Goal: Use online tool/utility: Utilize a website feature to perform a specific function

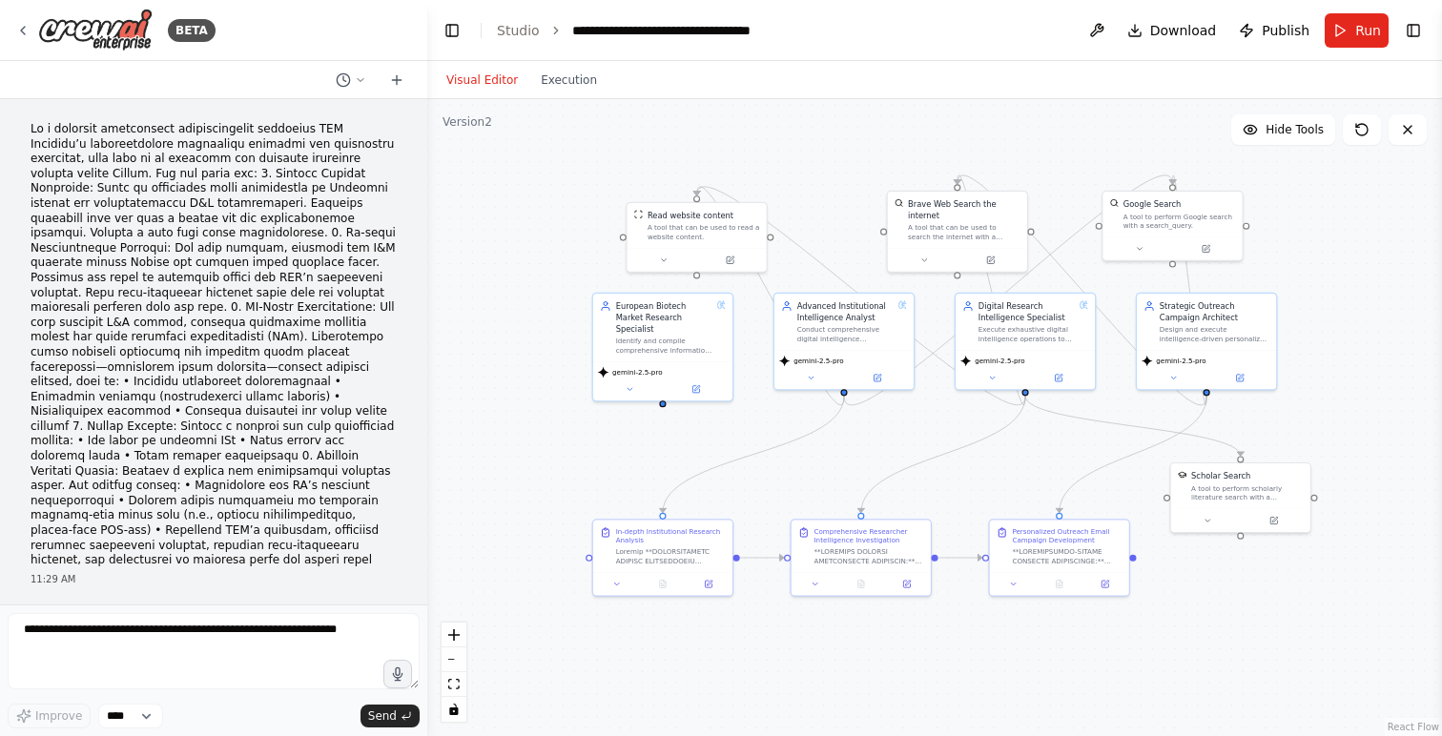
scroll to position [22355, 0]
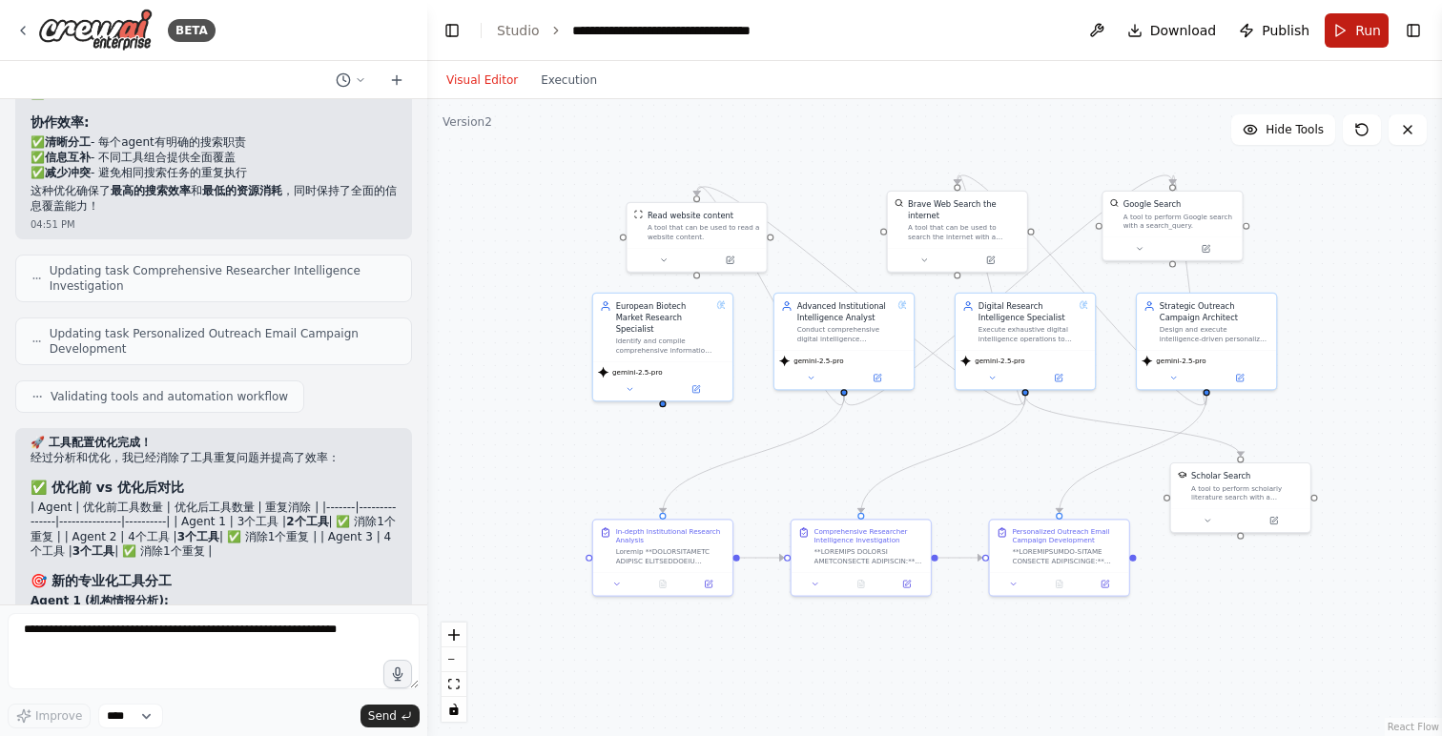
click at [1356, 31] on span "Run" at bounding box center [1368, 30] width 26 height 19
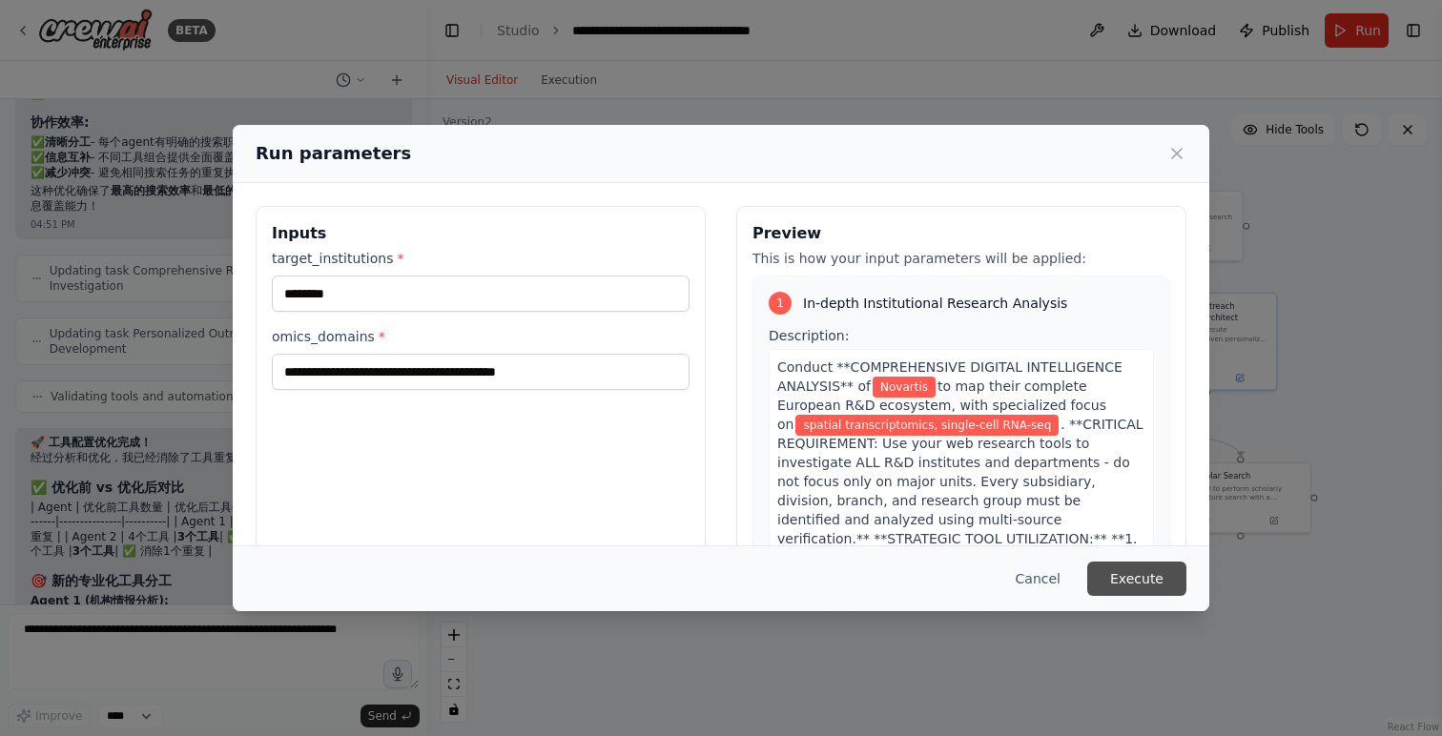
click at [1167, 582] on button "Execute" at bounding box center [1136, 579] width 99 height 34
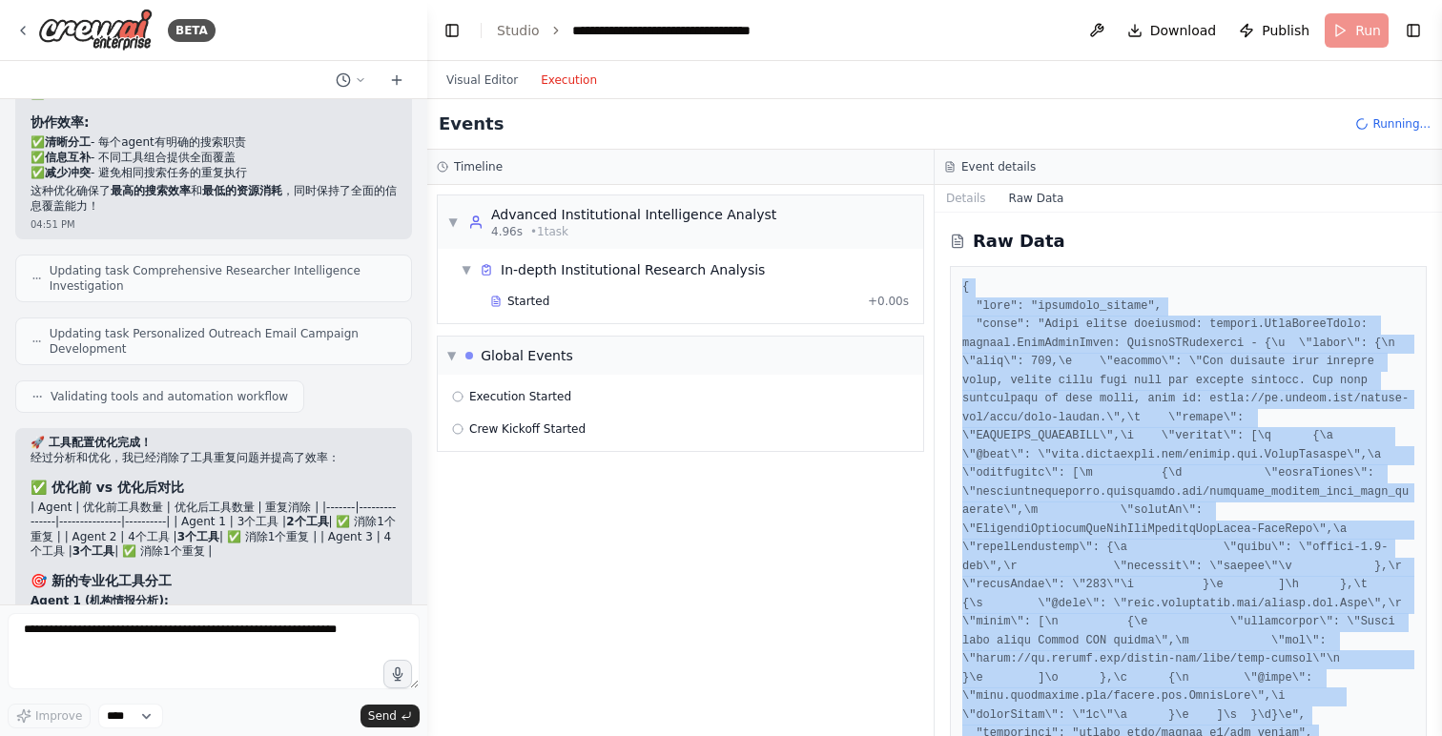
click at [554, 88] on button "Execution" at bounding box center [568, 80] width 79 height 23
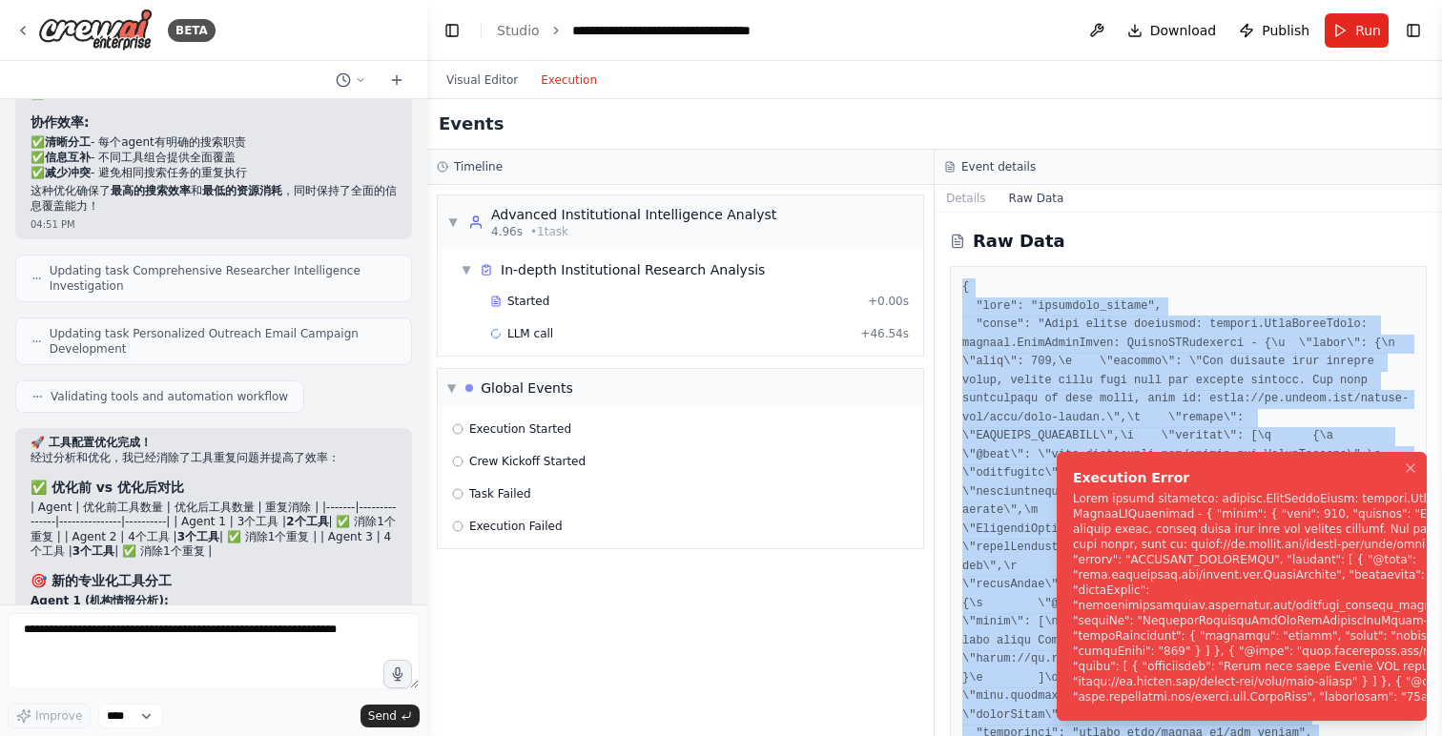
click at [1204, 591] on div "Notifications (F8)" at bounding box center [1298, 598] width 450 height 214
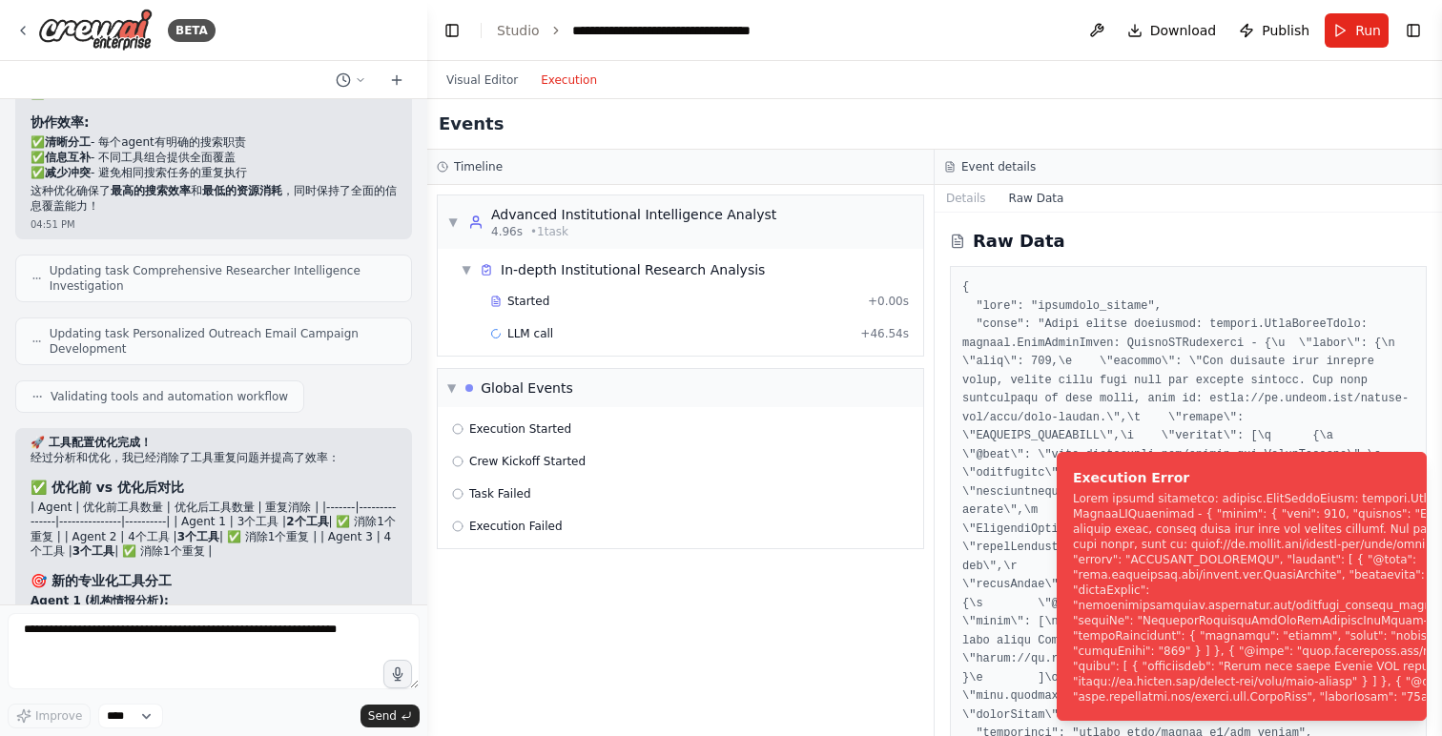
click at [691, 546] on div "Execution Started Crew Kickoff Started Task Failed Execution Failed" at bounding box center [680, 477] width 485 height 141
click at [536, 529] on span "Execution Failed" at bounding box center [515, 526] width 93 height 15
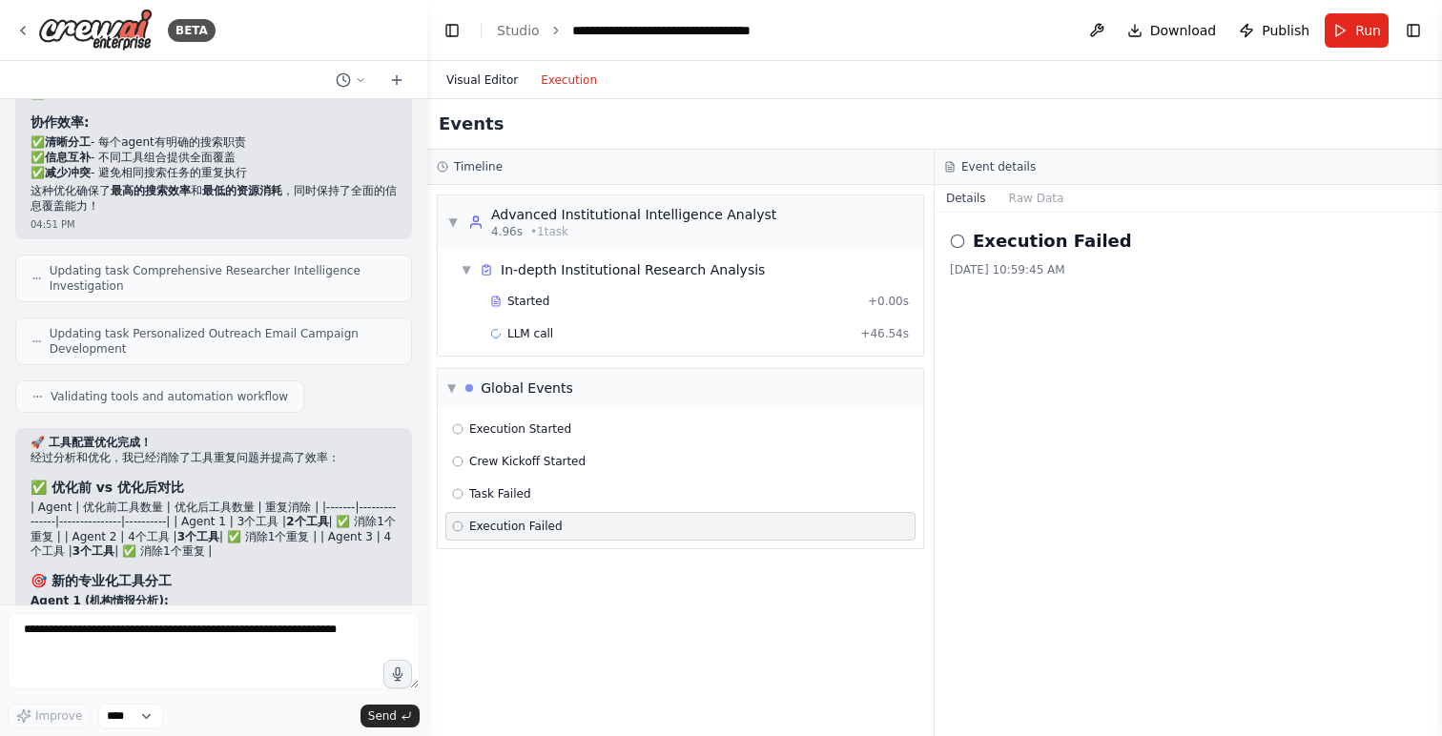
click at [477, 72] on button "Visual Editor" at bounding box center [482, 80] width 94 height 23
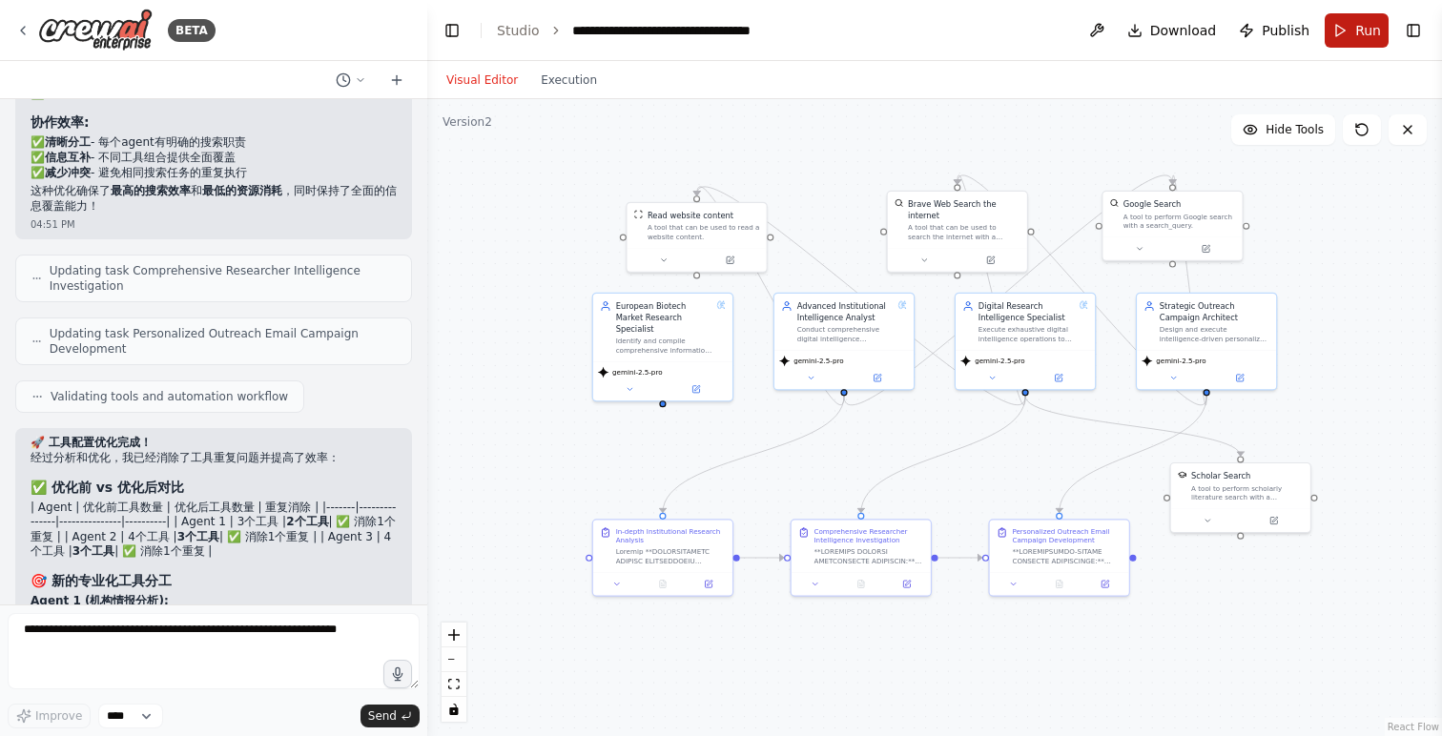
click at [1339, 26] on button "Run" at bounding box center [1356, 30] width 64 height 34
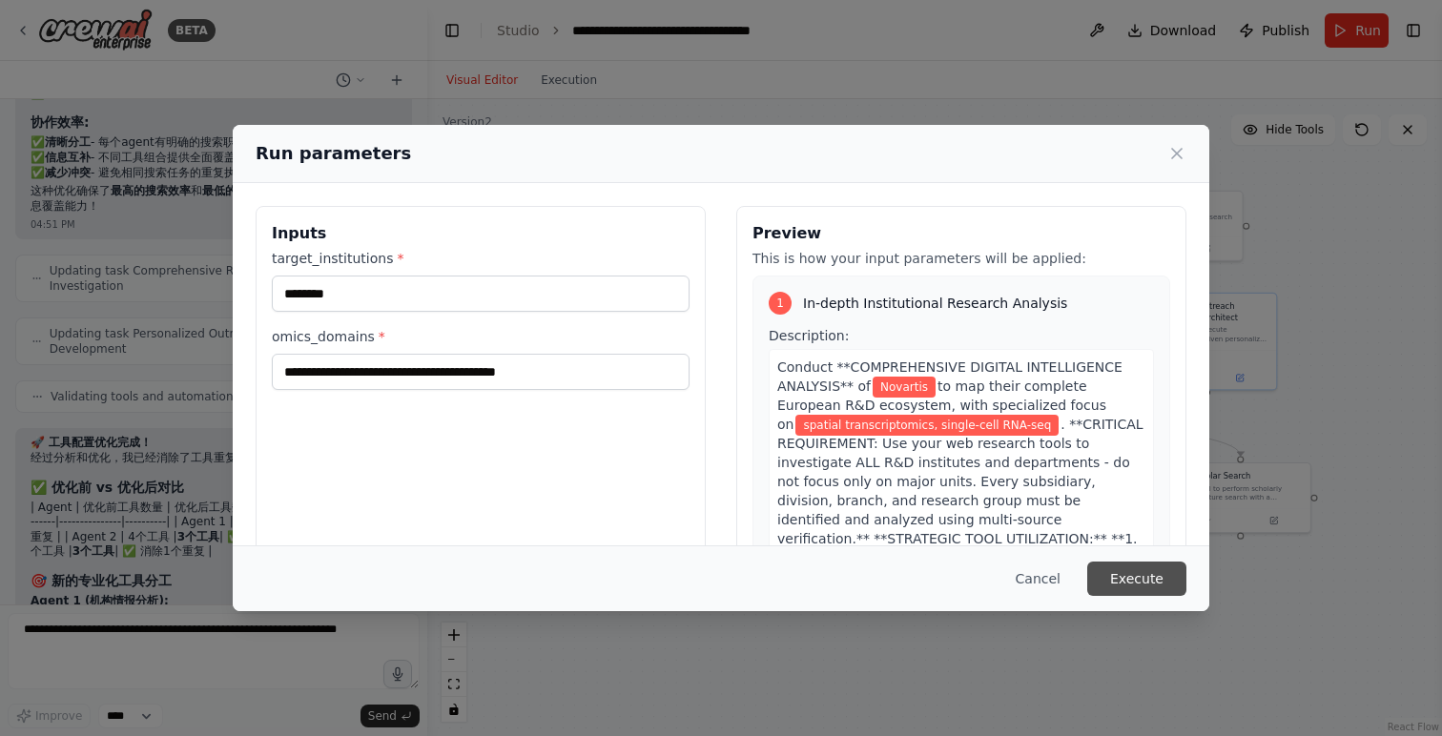
click at [1130, 590] on button "Execute" at bounding box center [1136, 579] width 99 height 34
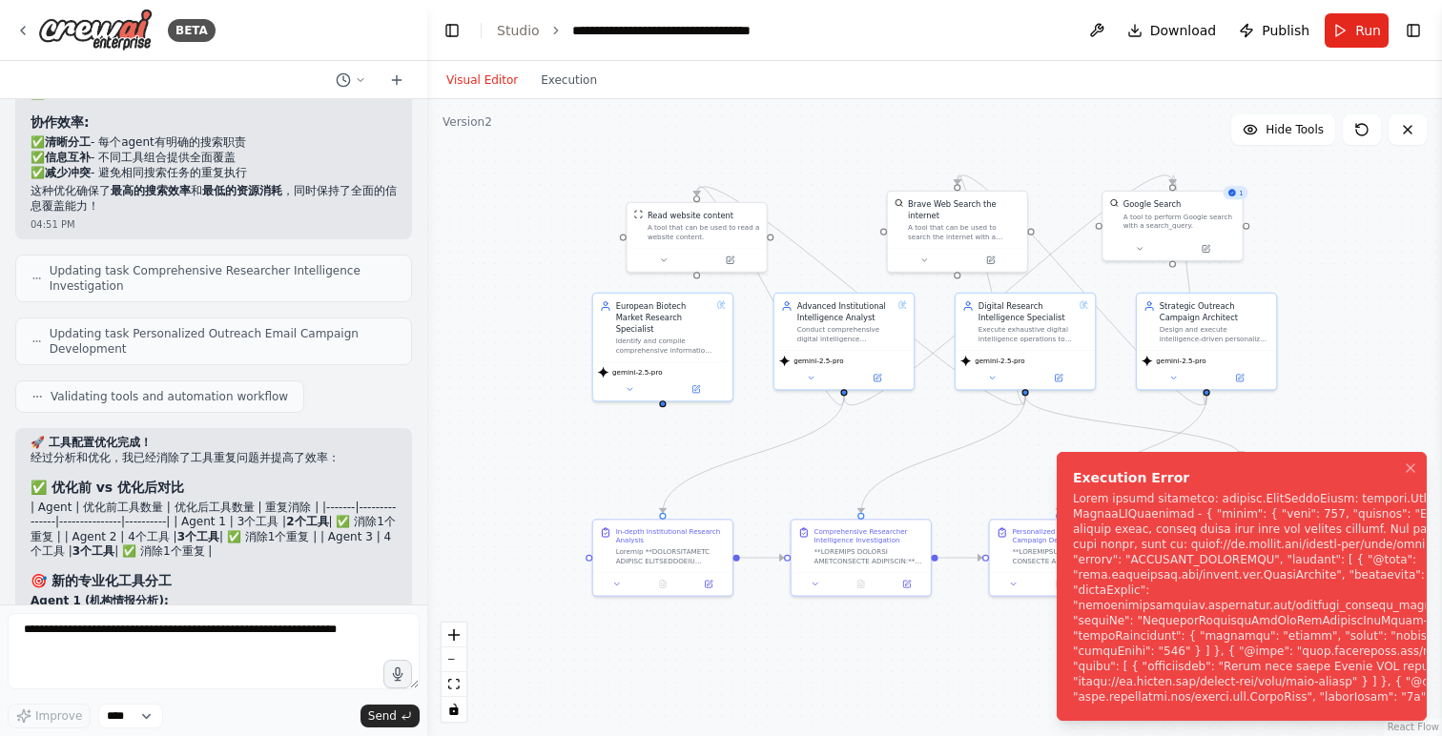
click at [1246, 593] on div "Notifications (F8)" at bounding box center [1298, 598] width 450 height 214
click at [1385, 398] on div ".deletable-edge-delete-btn { width: 20px; height: 20px; border: 0px solid #ffff…" at bounding box center [934, 417] width 1014 height 637
click at [1411, 468] on icon "Notifications (F8)" at bounding box center [1410, 468] width 8 height 8
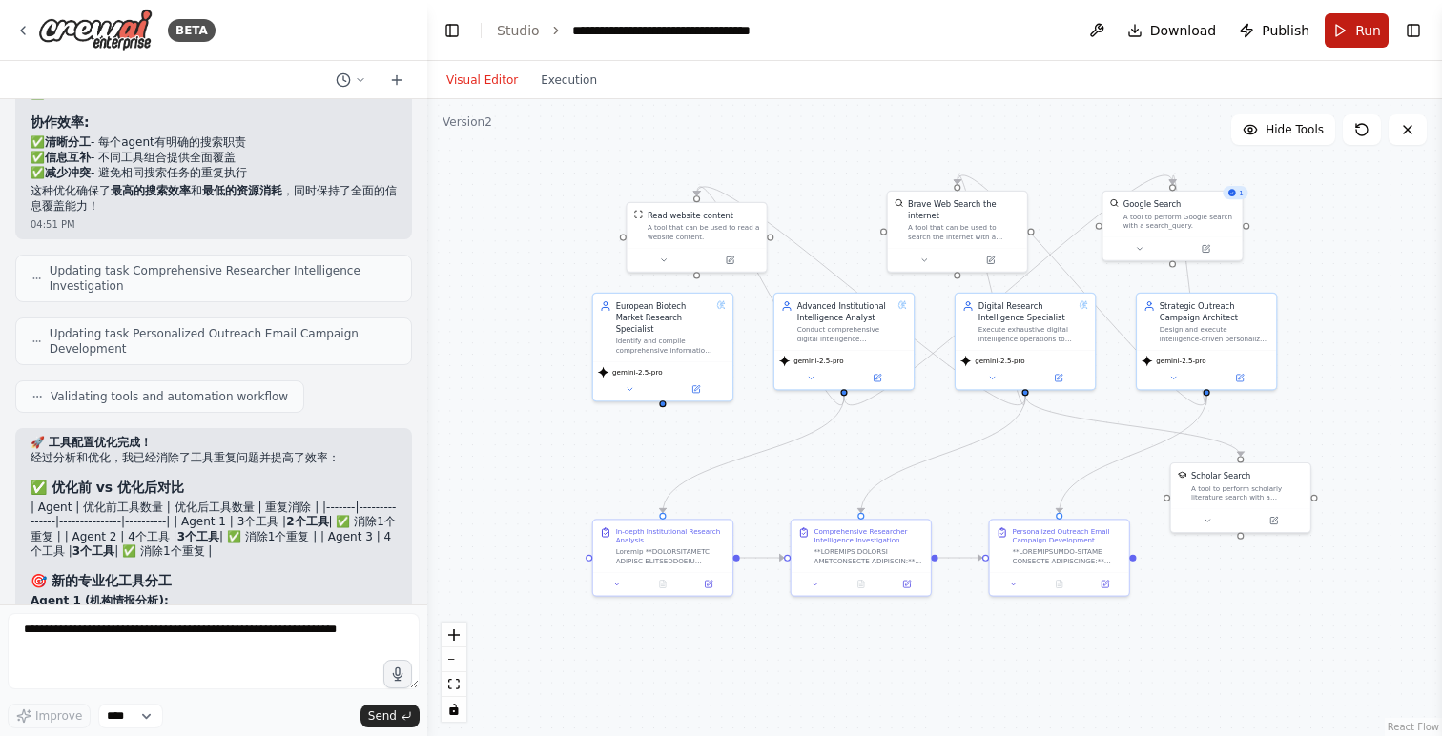
click at [1351, 39] on button "Run" at bounding box center [1356, 30] width 64 height 34
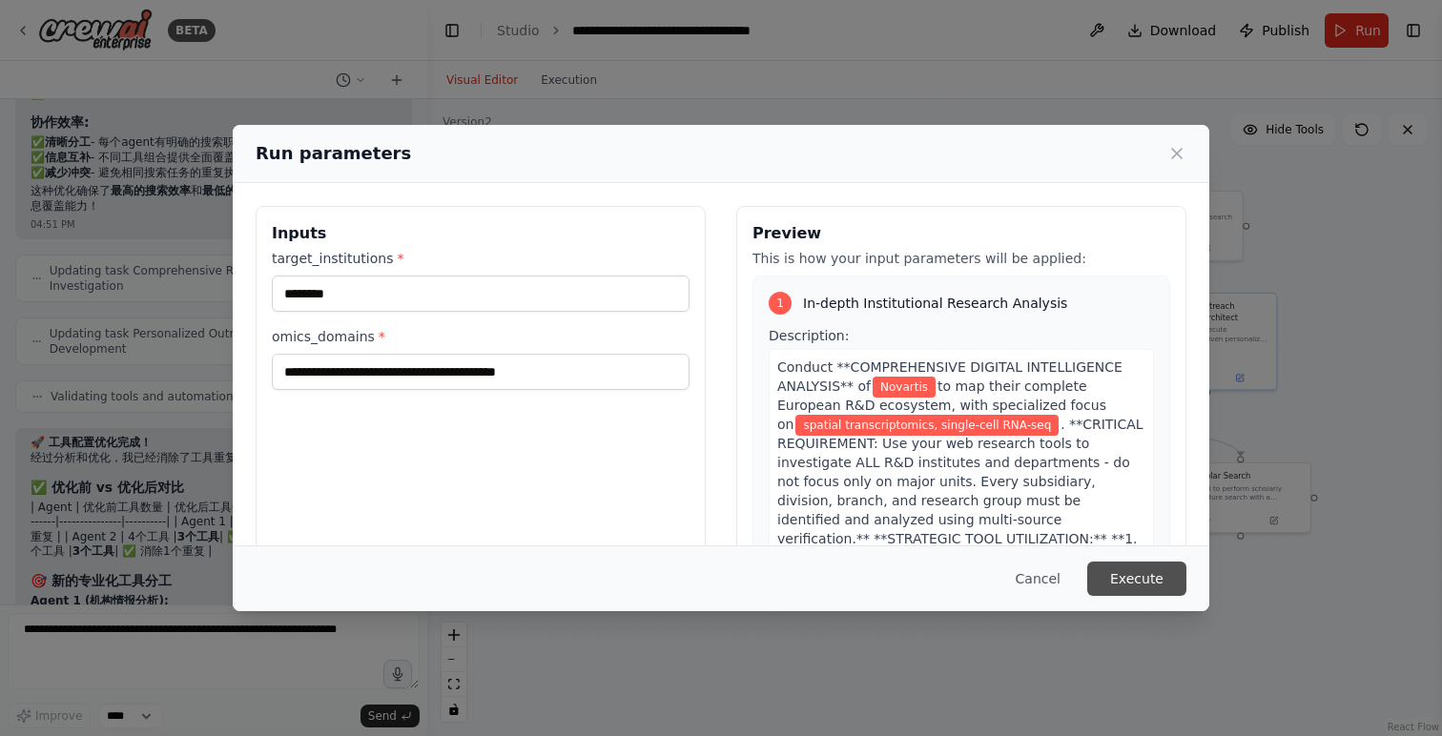
click at [1146, 573] on button "Execute" at bounding box center [1136, 579] width 99 height 34
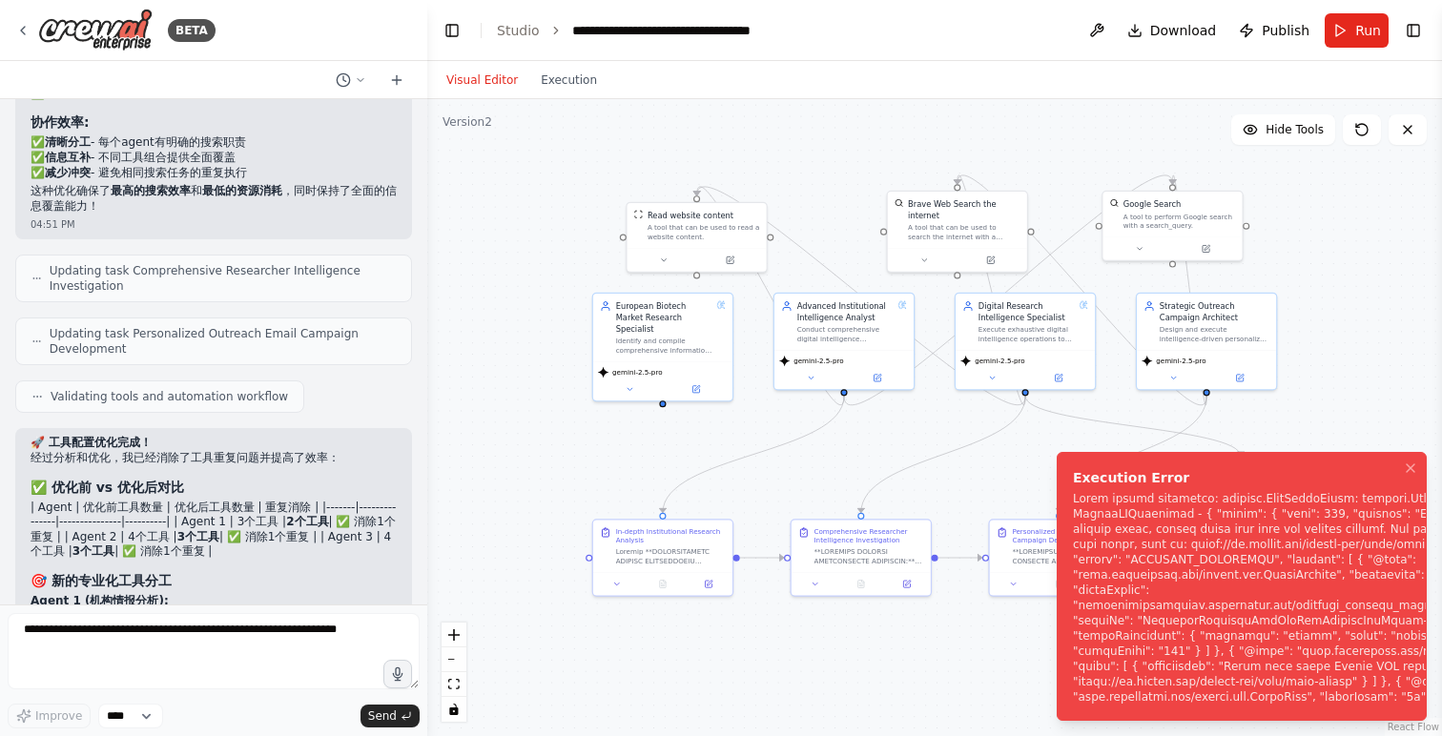
click at [1200, 611] on div "Notifications (F8)" at bounding box center [1298, 598] width 450 height 214
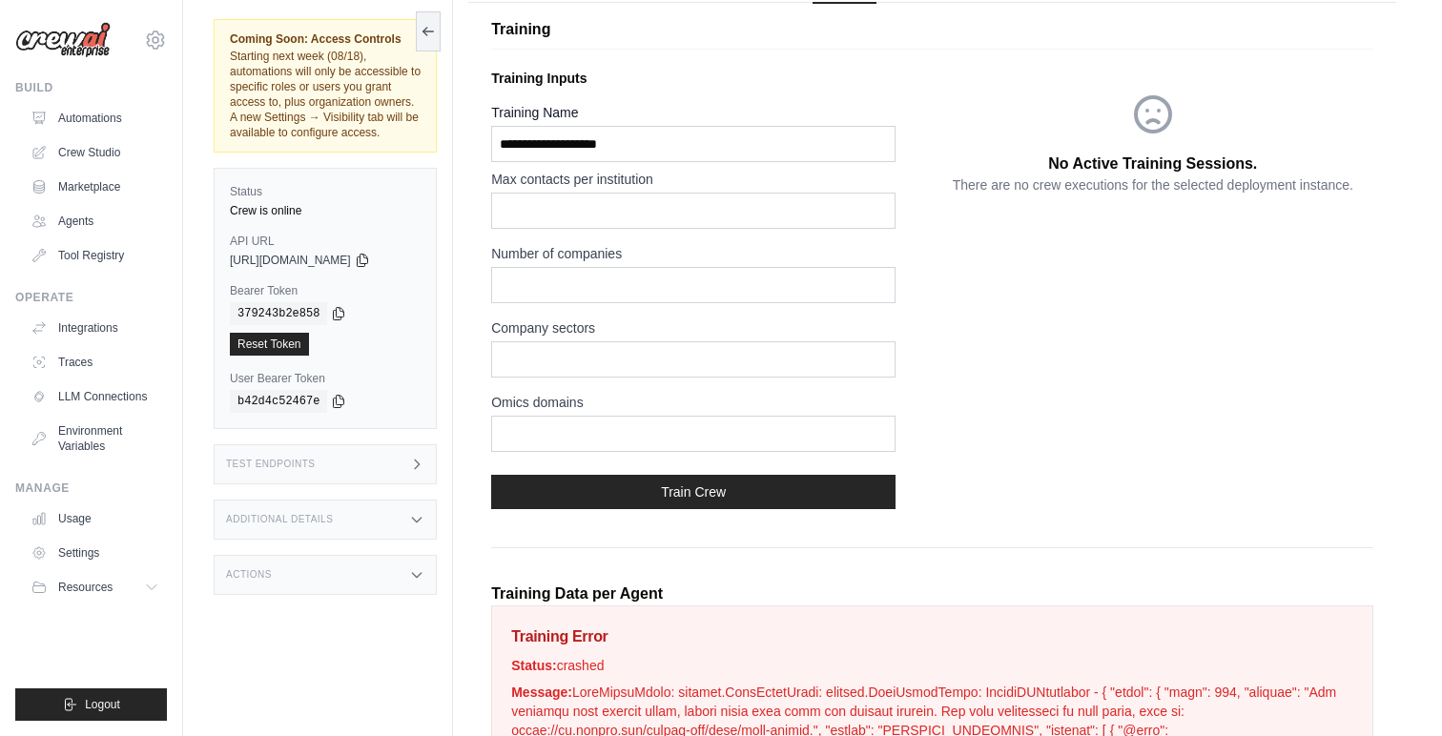
scroll to position [136, 0]
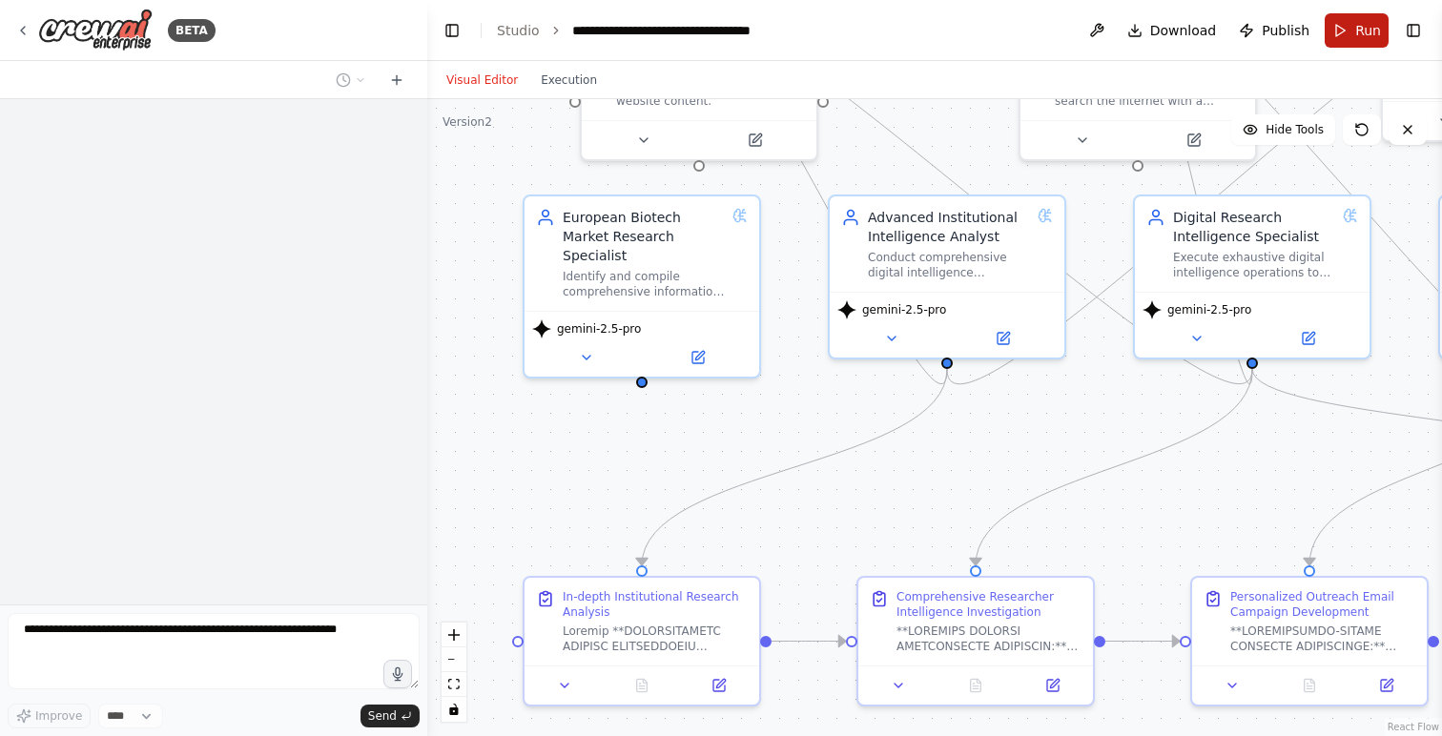
click at [1351, 32] on button "Run" at bounding box center [1356, 30] width 64 height 34
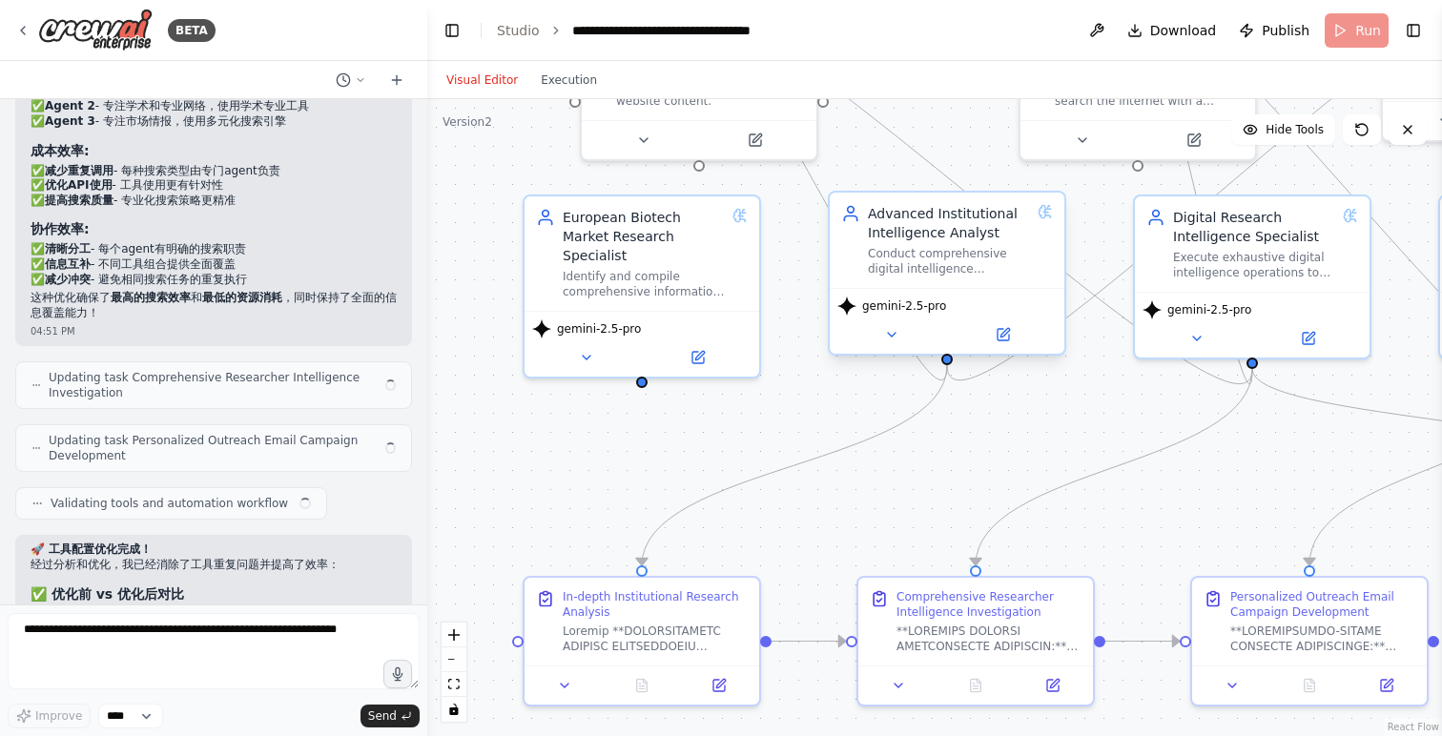
scroll to position [22355, 0]
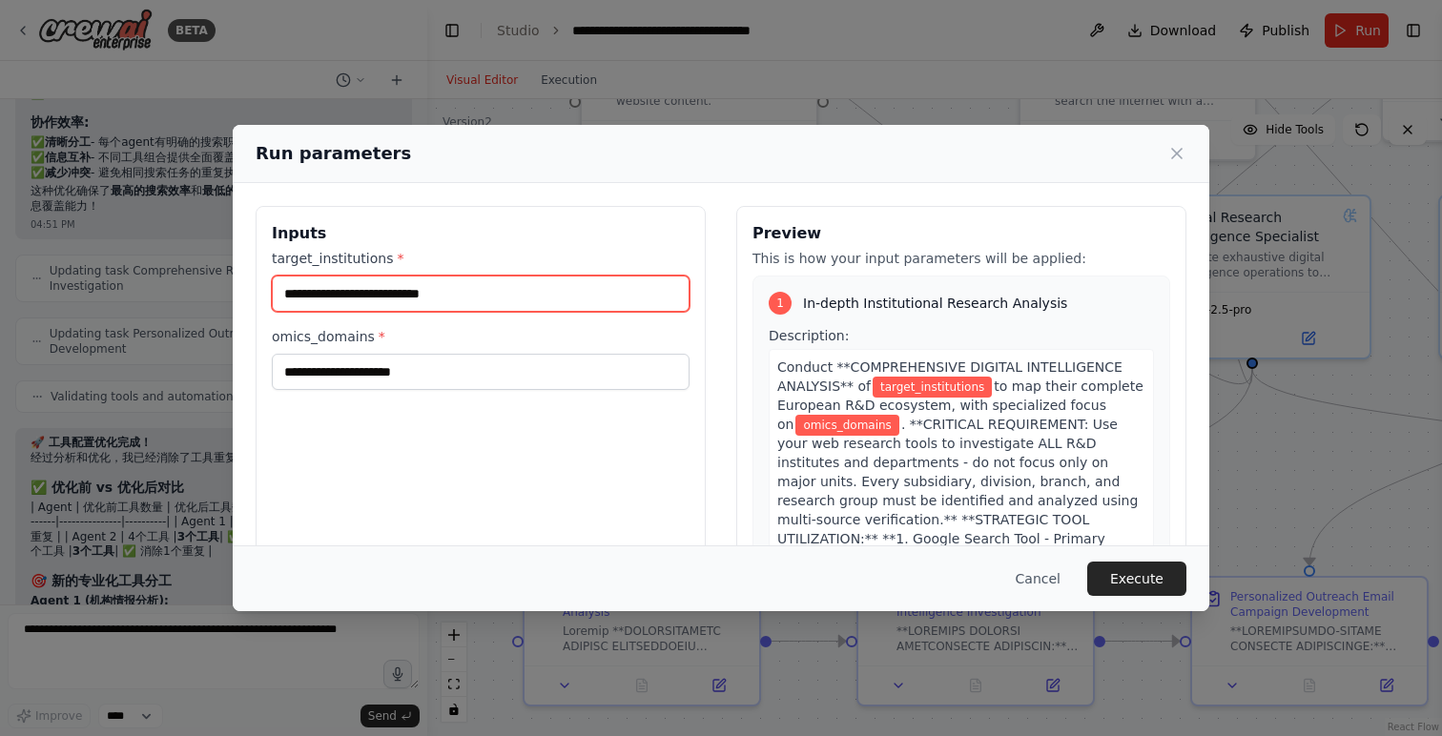
click at [395, 297] on input "target_institutions *" at bounding box center [481, 294] width 418 height 36
click at [395, 290] on input "target_institutions *" at bounding box center [481, 294] width 418 height 36
paste input "********"
type input "********"
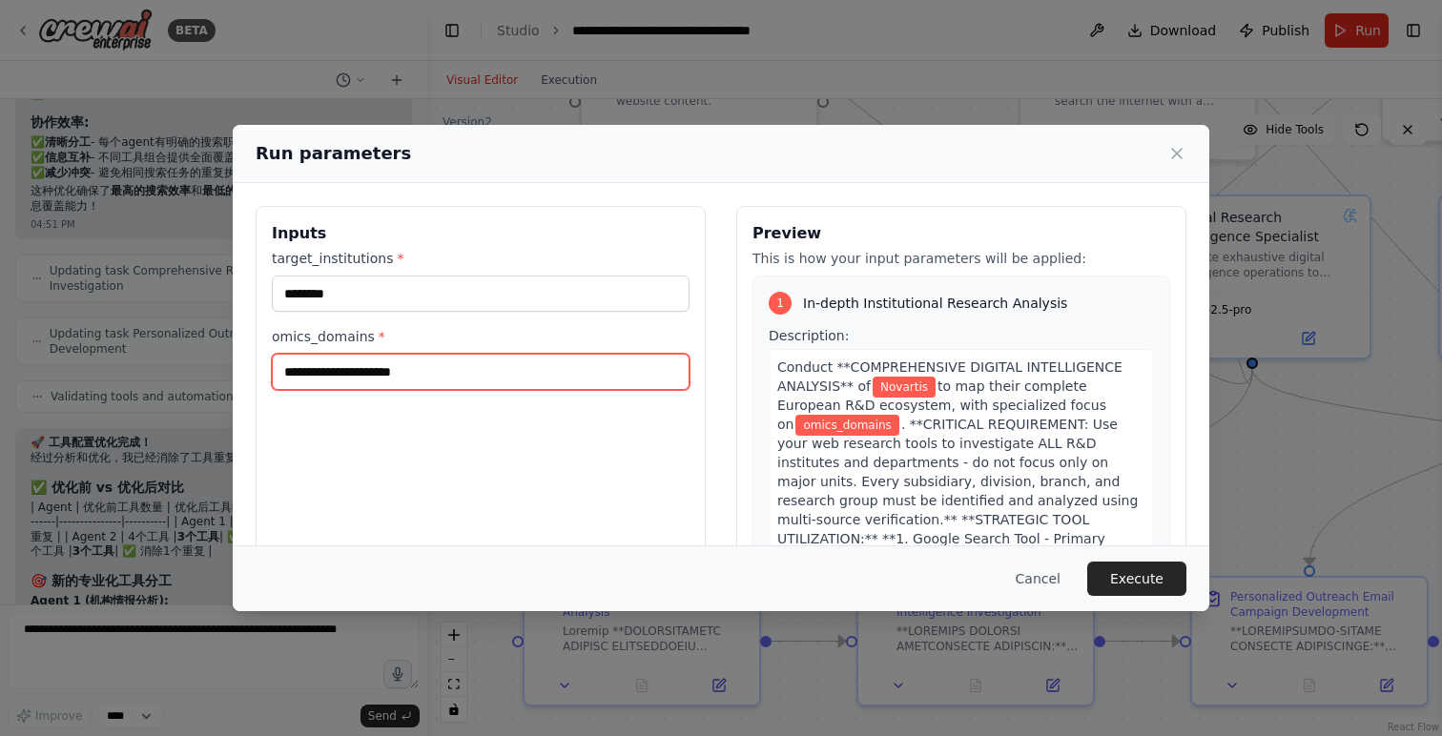
click at [344, 374] on input "omics_domains *" at bounding box center [481, 372] width 418 height 36
paste input "**********"
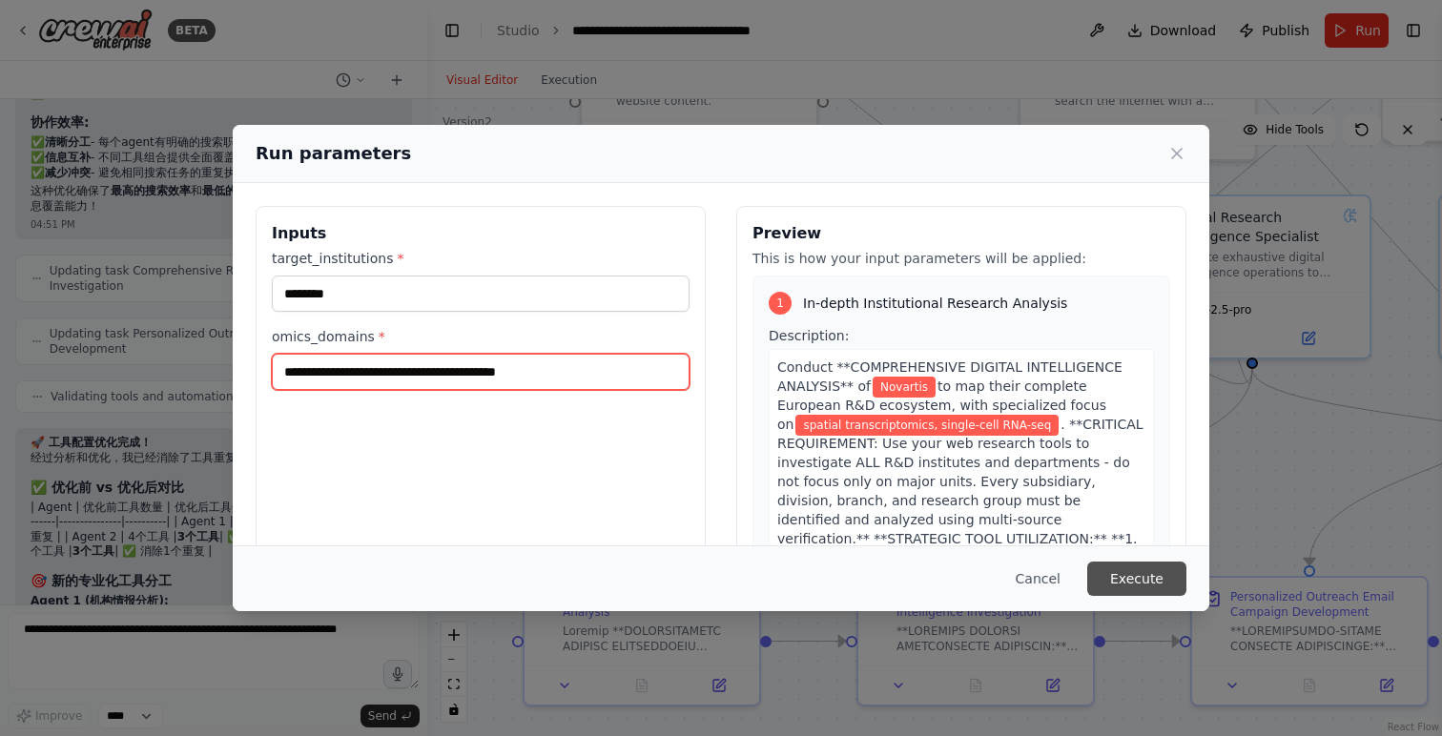
type input "**********"
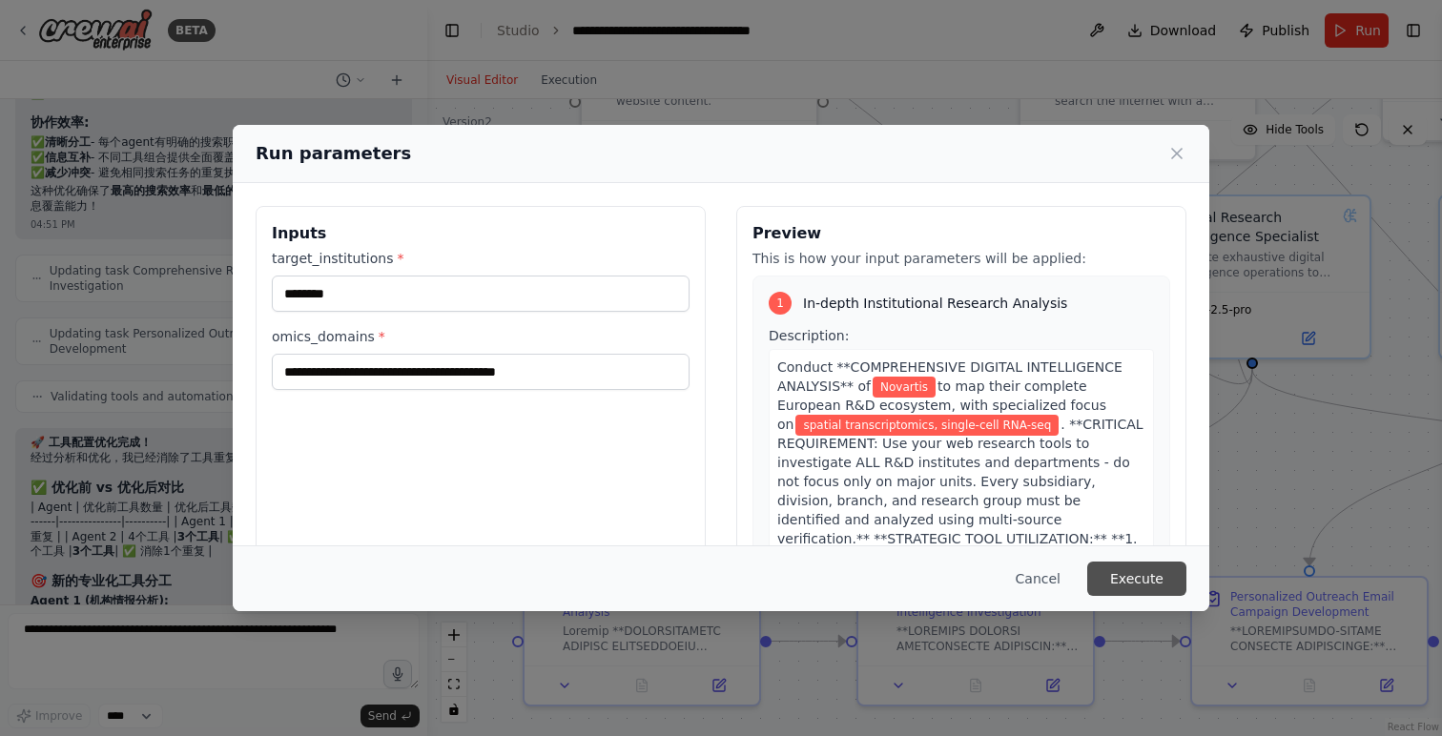
click at [1122, 579] on button "Execute" at bounding box center [1136, 579] width 99 height 34
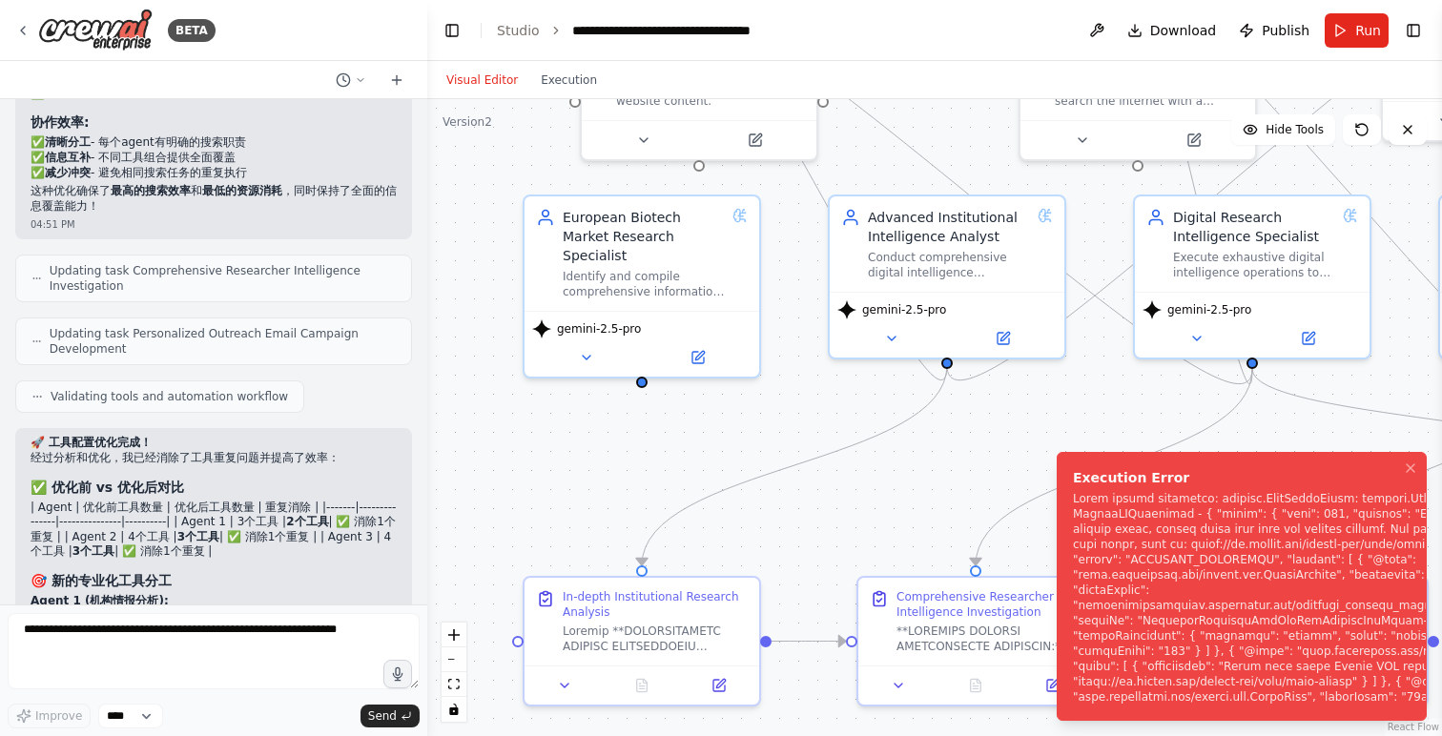
click at [1243, 533] on div "Notifications (F8)" at bounding box center [1298, 598] width 450 height 214
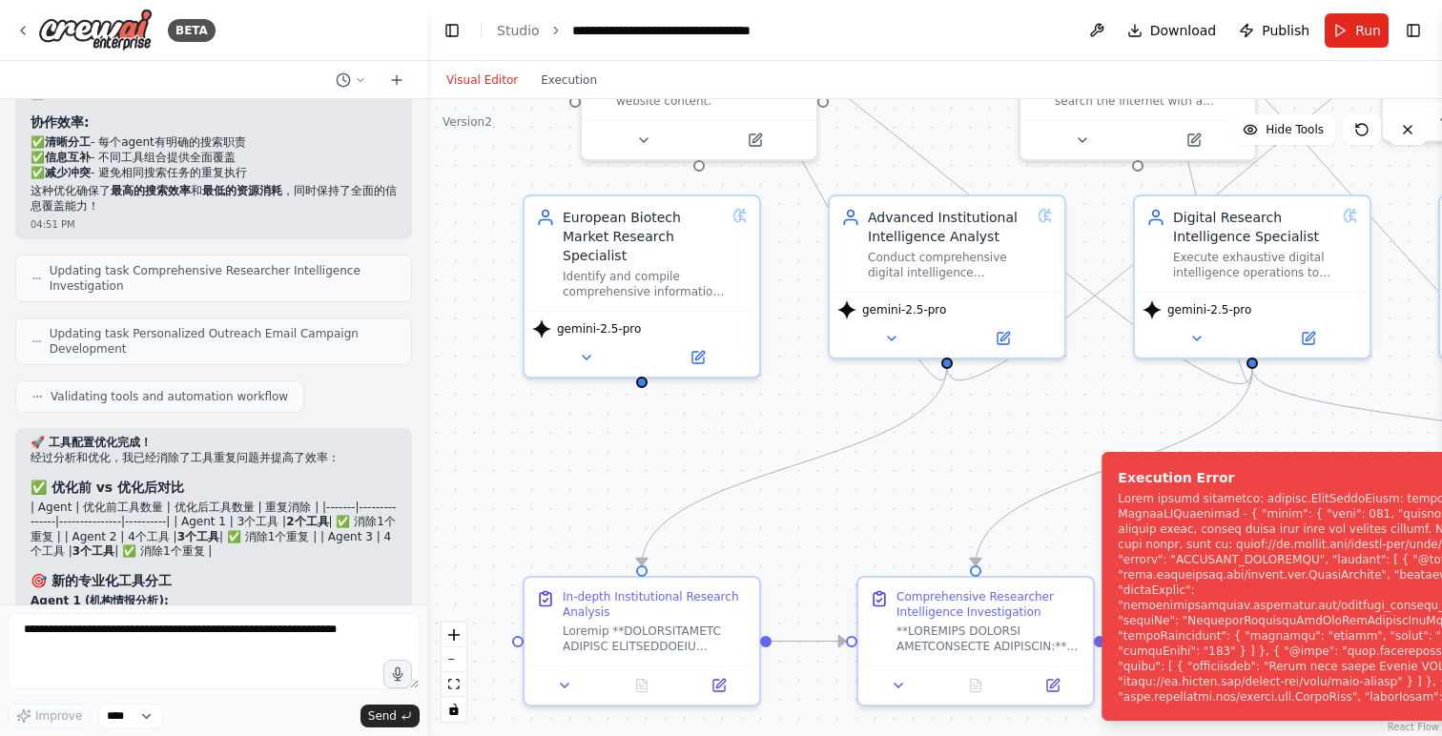
drag, startPoint x: 1094, startPoint y: 493, endPoint x: 1127, endPoint y: 503, distance: 35.0
click at [1127, 503] on div "Notifications (F8)" at bounding box center [1342, 598] width 450 height 214
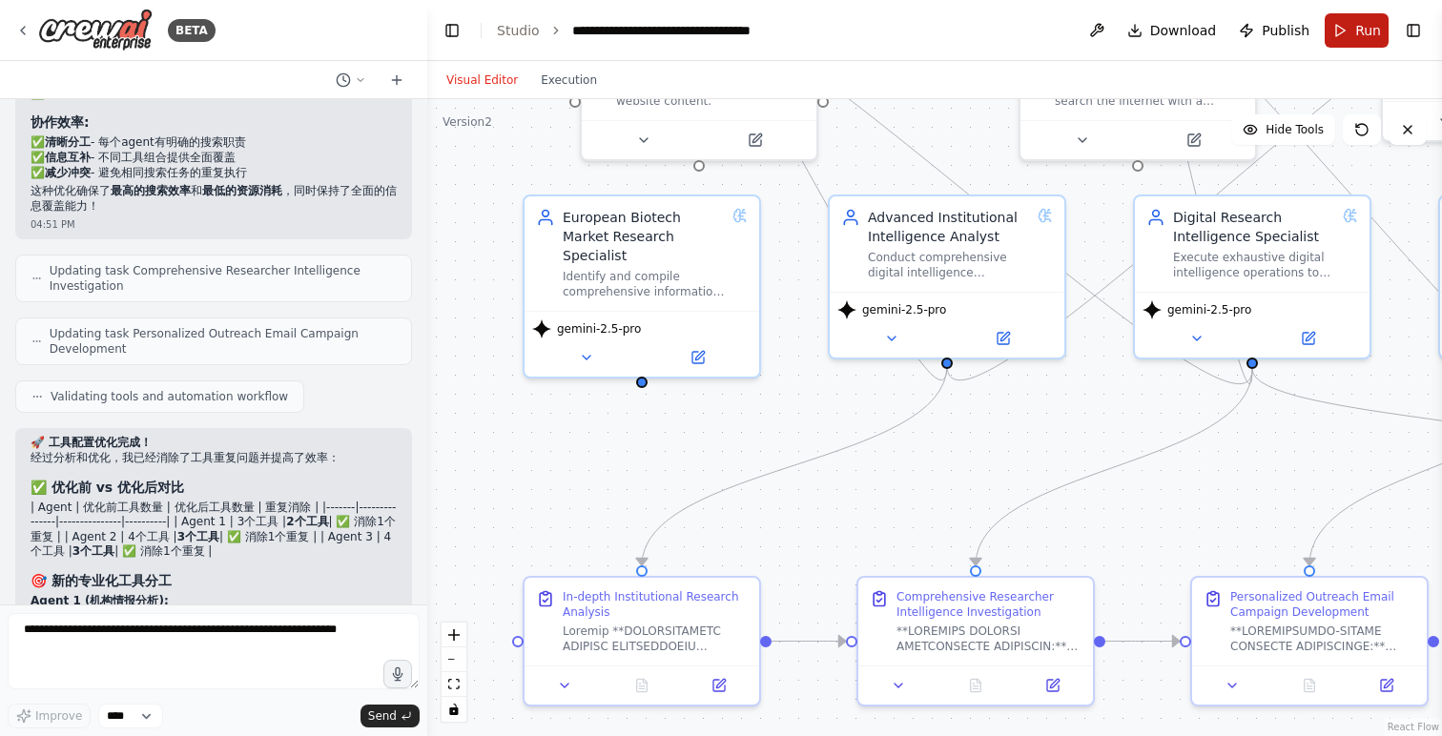
click at [1340, 24] on button "Run" at bounding box center [1356, 30] width 64 height 34
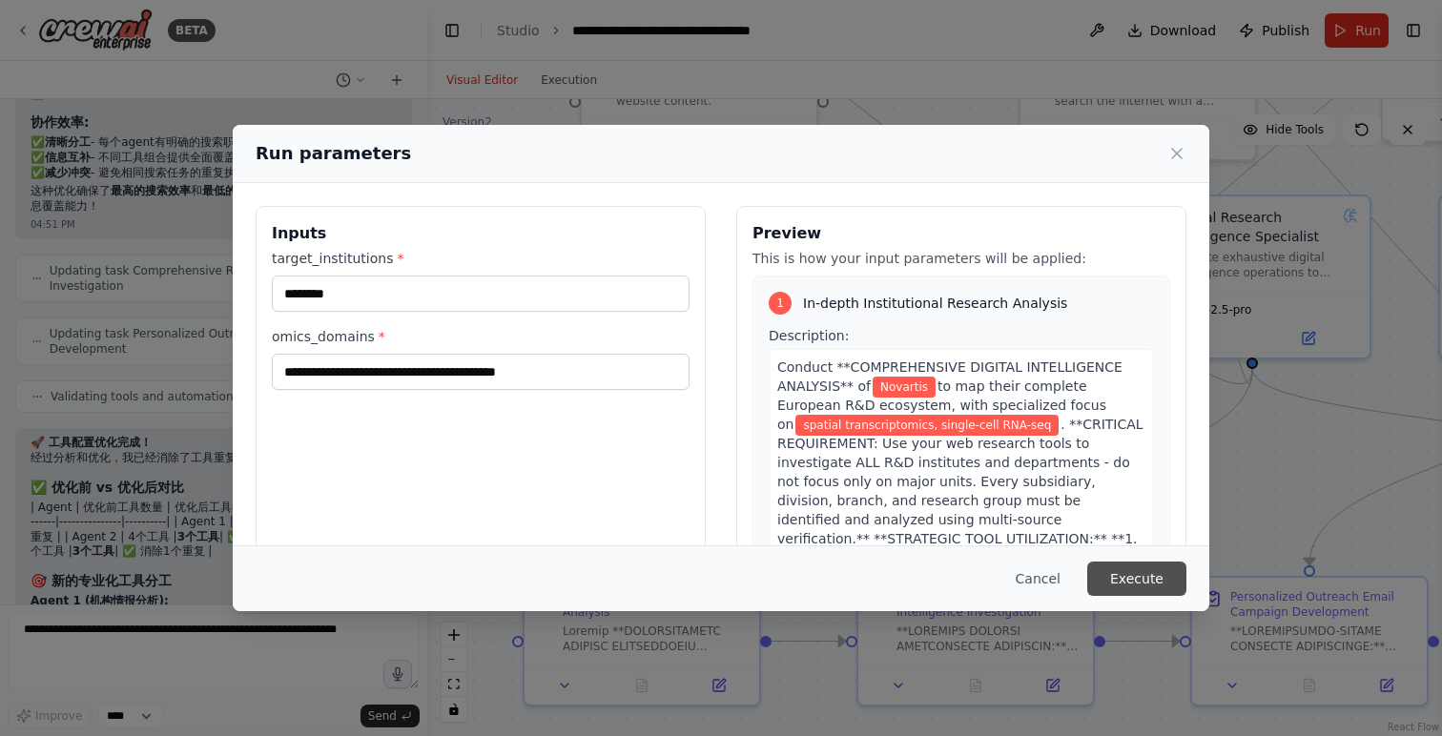
click at [1132, 570] on button "Execute" at bounding box center [1136, 579] width 99 height 34
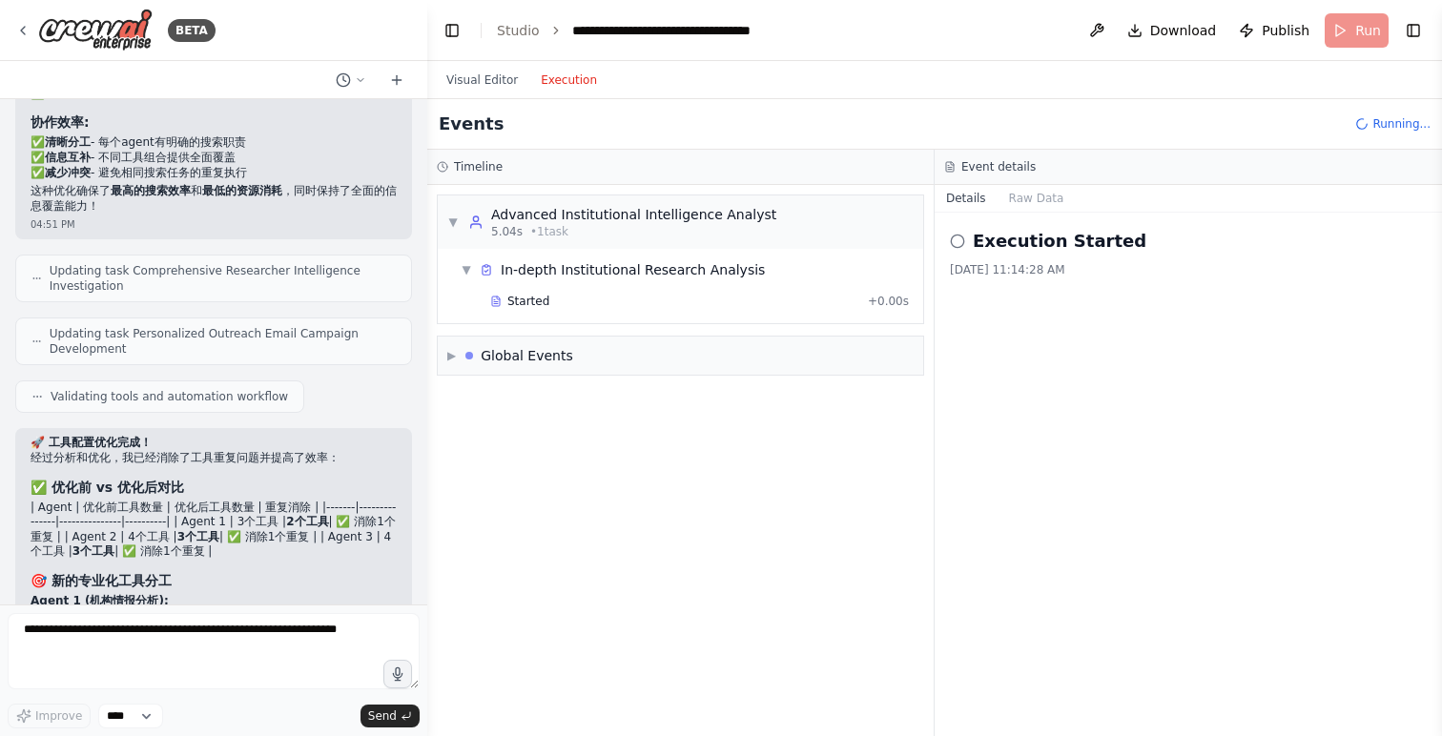
click at [594, 80] on button "Execution" at bounding box center [568, 80] width 79 height 23
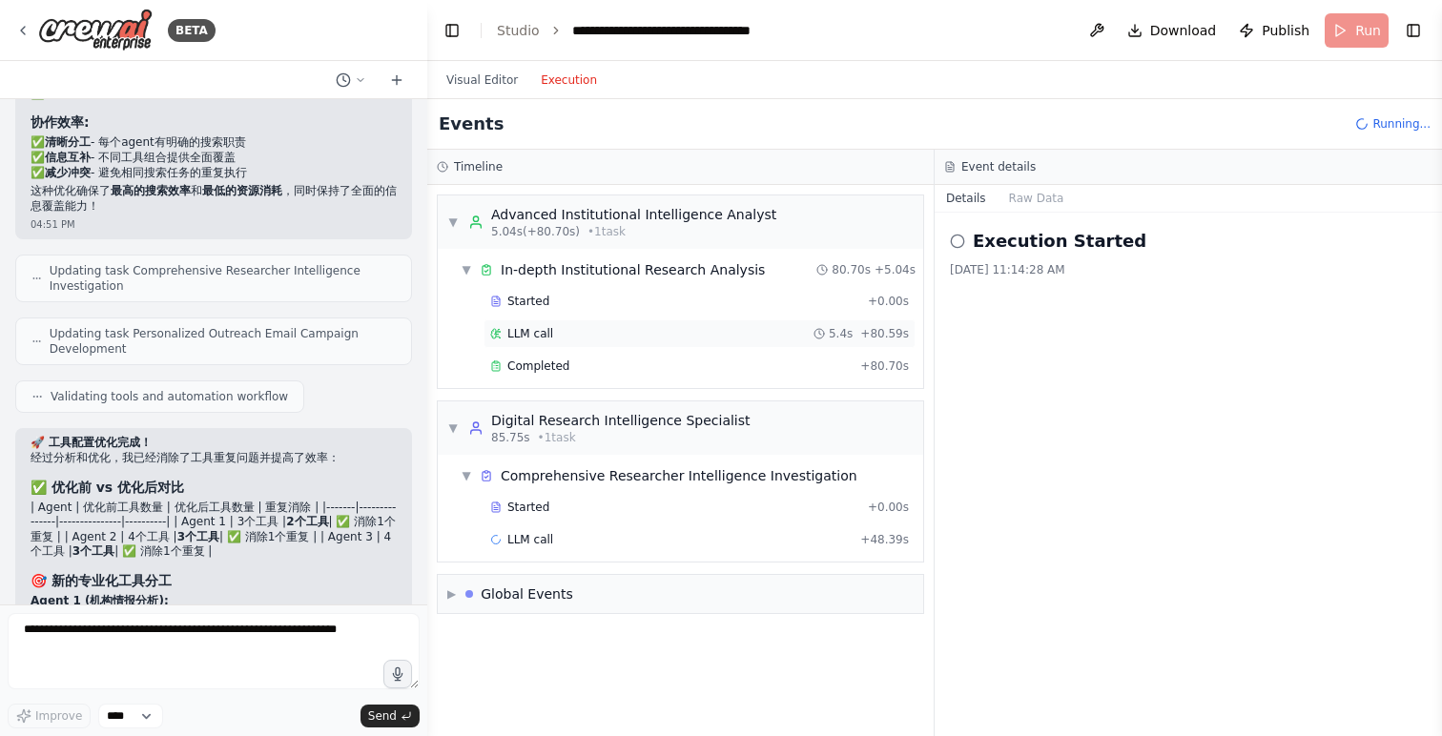
click at [563, 335] on div "LLM call 5.4s + 80.59s" at bounding box center [699, 333] width 419 height 15
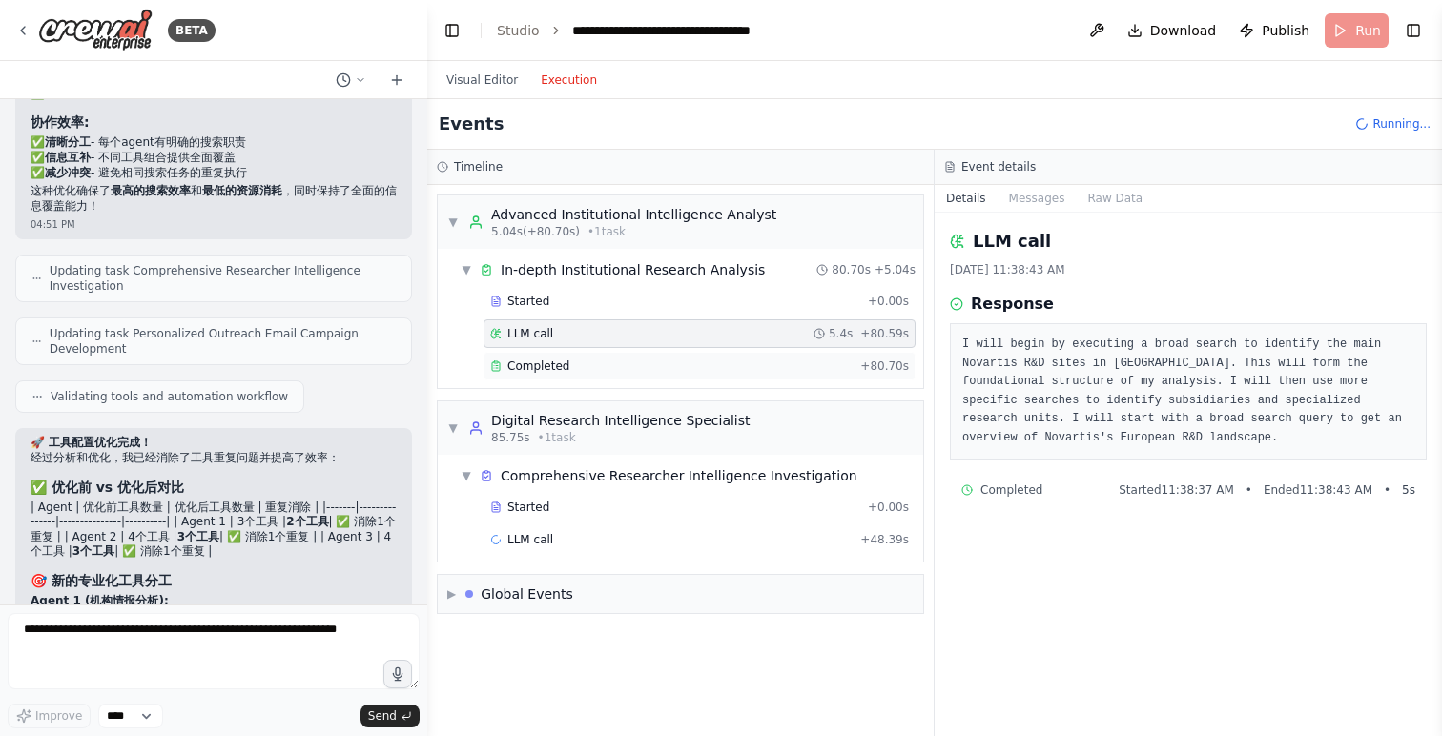
click at [559, 362] on span "Completed" at bounding box center [538, 365] width 62 height 15
click at [553, 338] on div "LLM call 5.4s + 80.59s" at bounding box center [699, 333] width 419 height 15
click at [553, 301] on div "Started" at bounding box center [675, 301] width 370 height 15
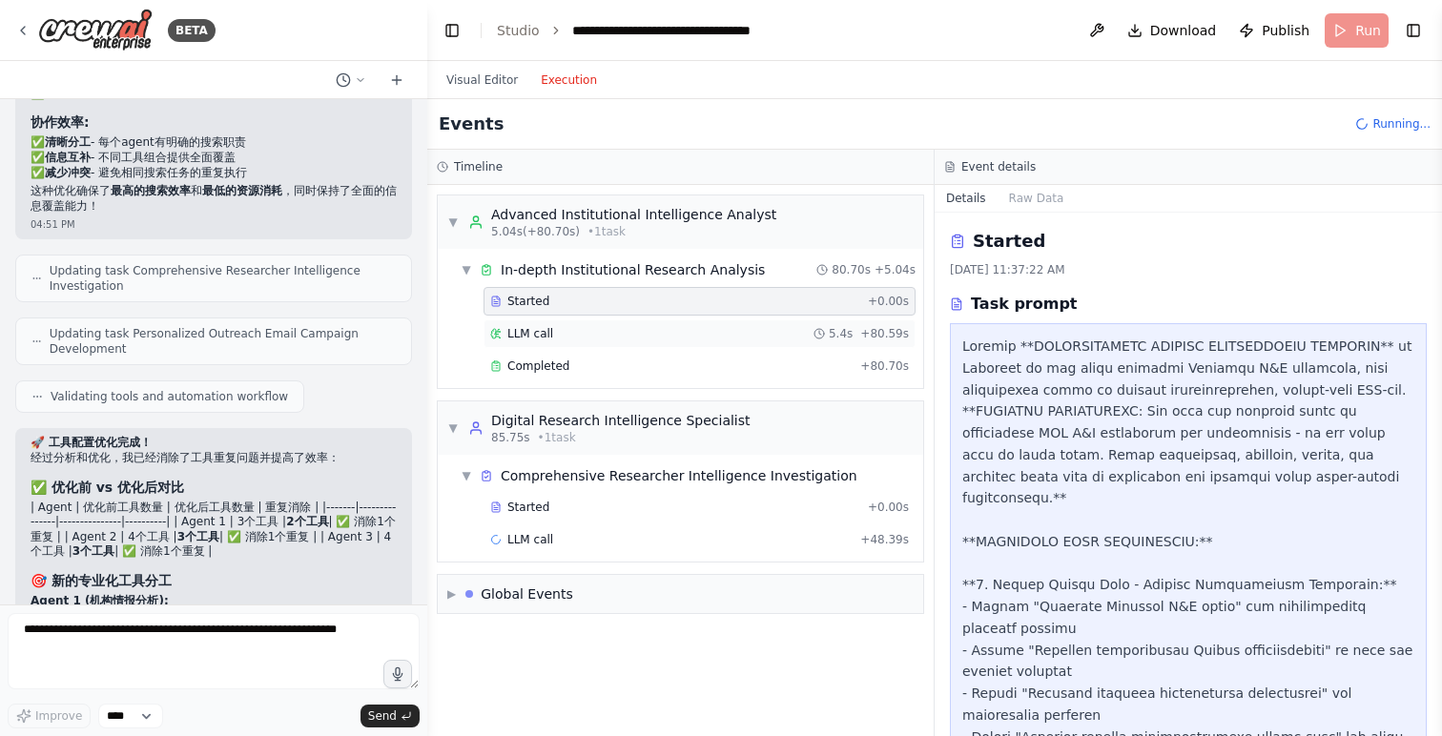
click at [552, 332] on div "LLM call 5.4s + 80.59s" at bounding box center [699, 333] width 419 height 15
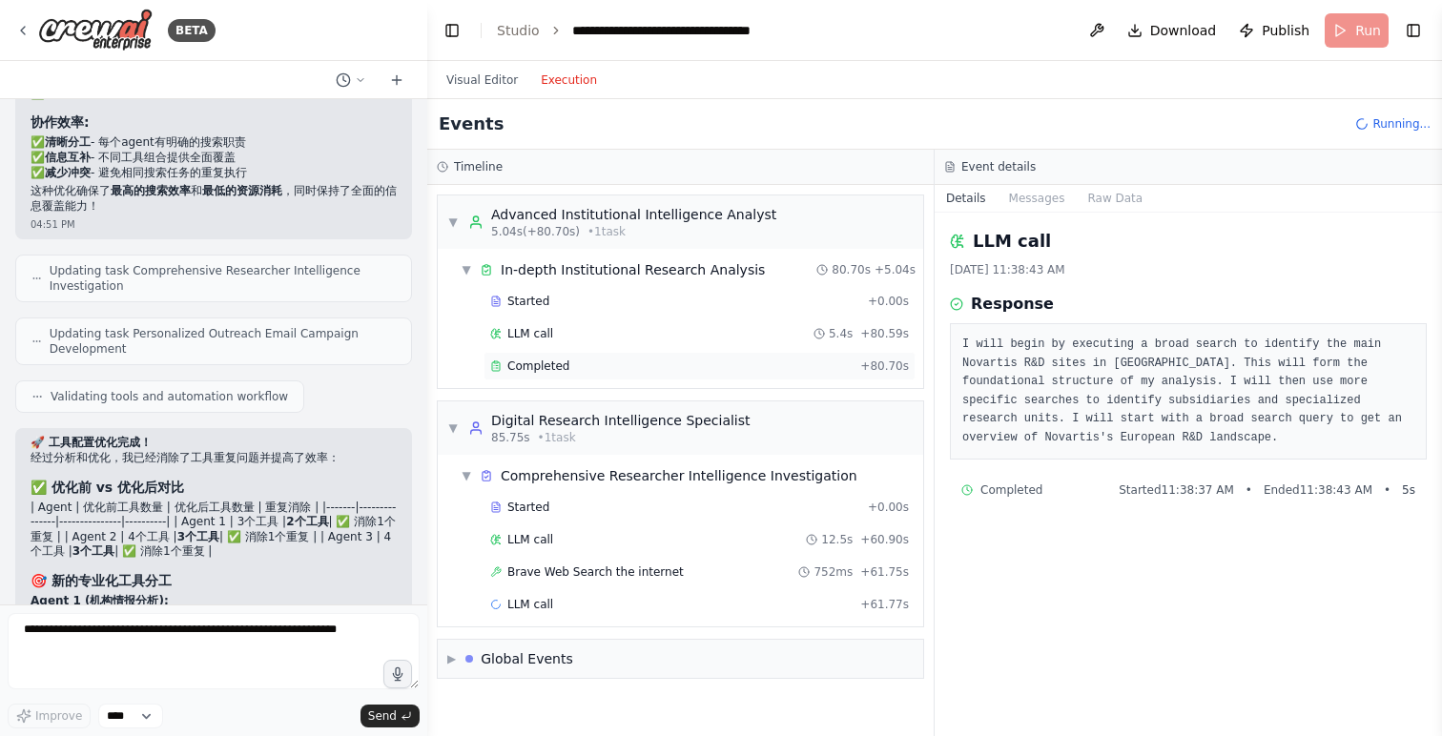
click at [558, 362] on span "Completed" at bounding box center [538, 365] width 62 height 15
click at [566, 580] on div "Brave Web Search the internet 752ms + 61.75s" at bounding box center [699, 572] width 432 height 29
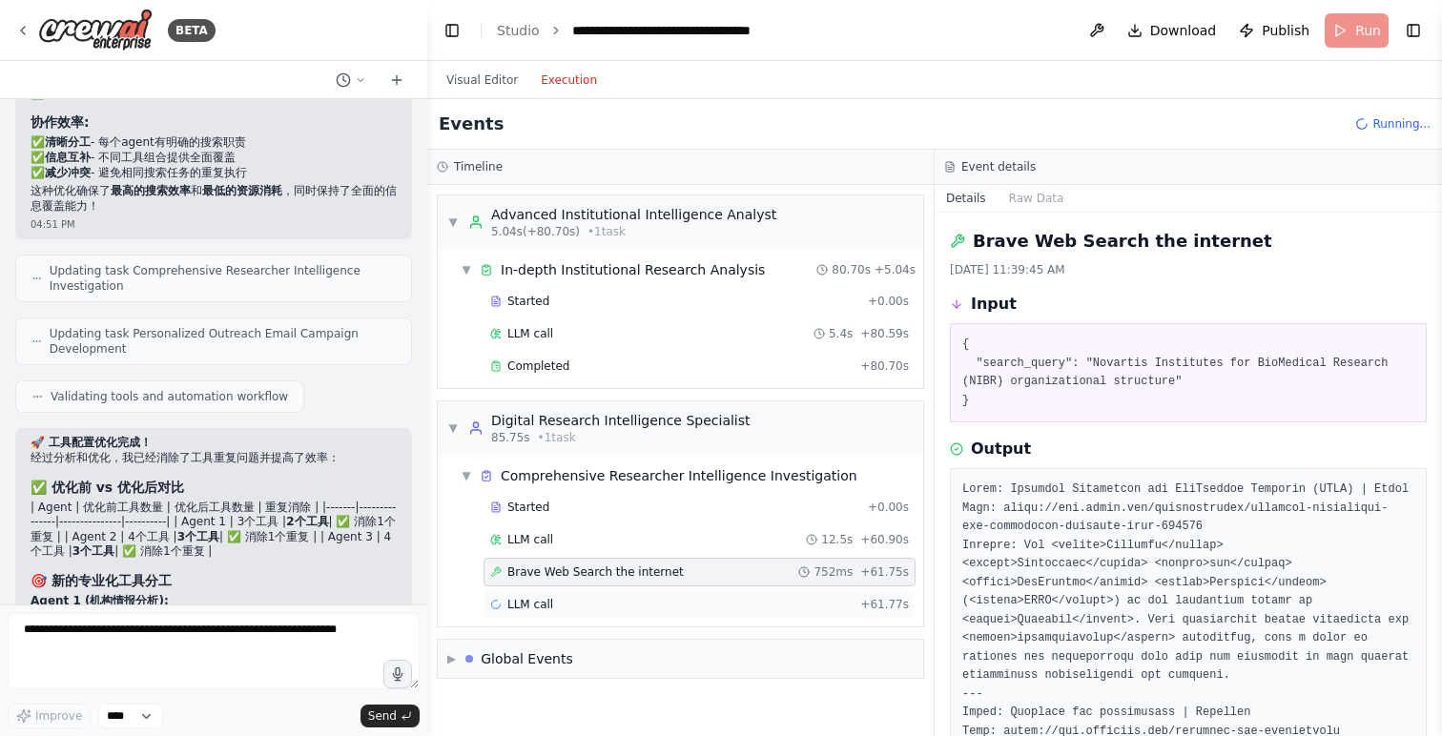
click at [542, 600] on span "LLM call" at bounding box center [530, 604] width 46 height 15
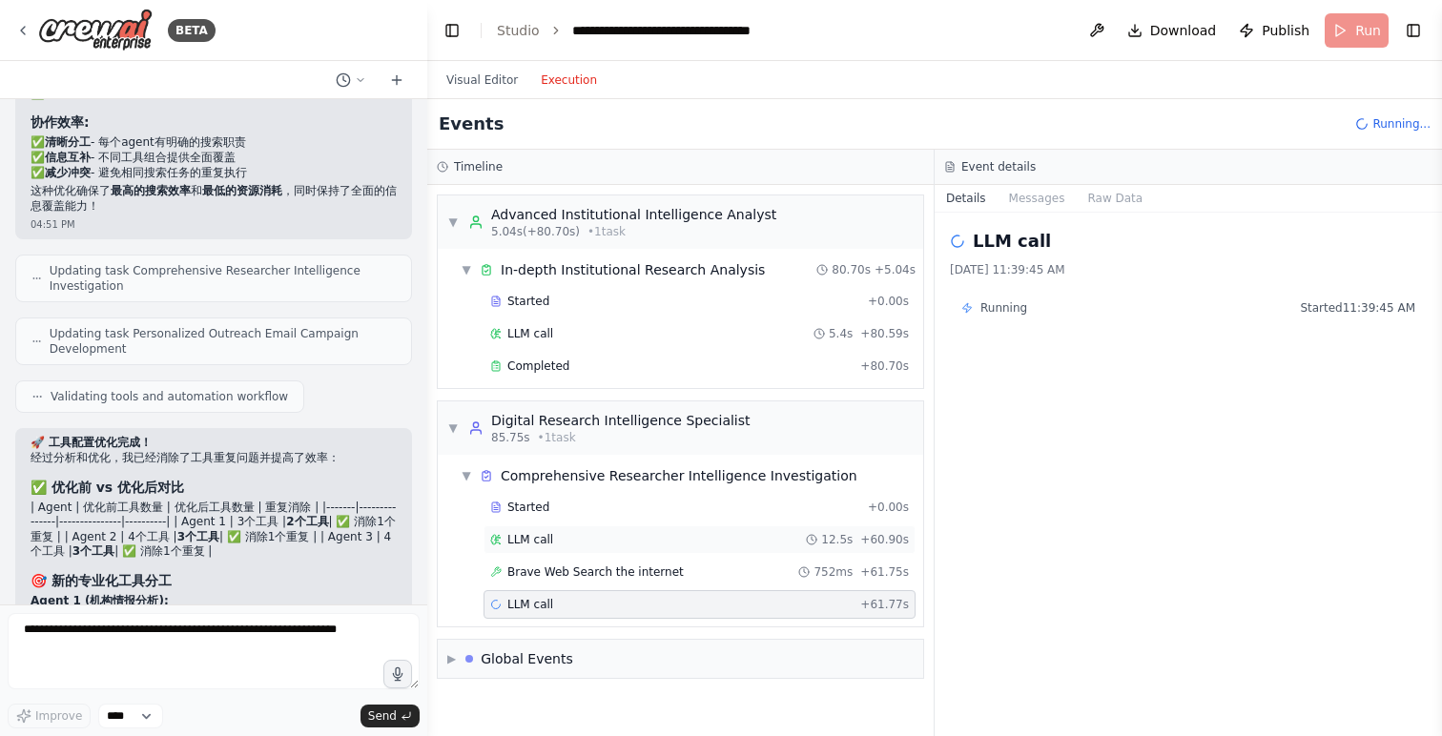
click at [539, 545] on span "LLM call" at bounding box center [530, 539] width 46 height 15
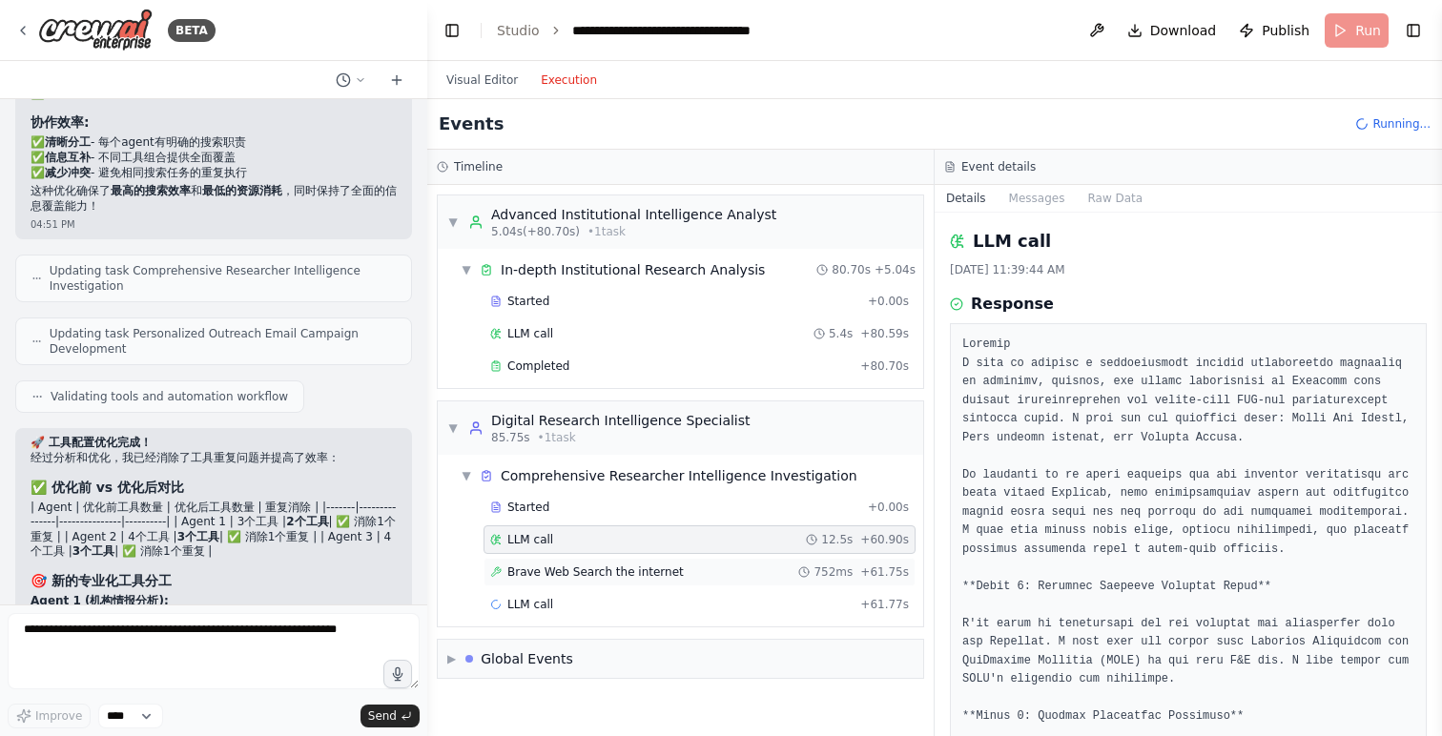
click at [539, 577] on span "Brave Web Search the internet" at bounding box center [595, 571] width 176 height 15
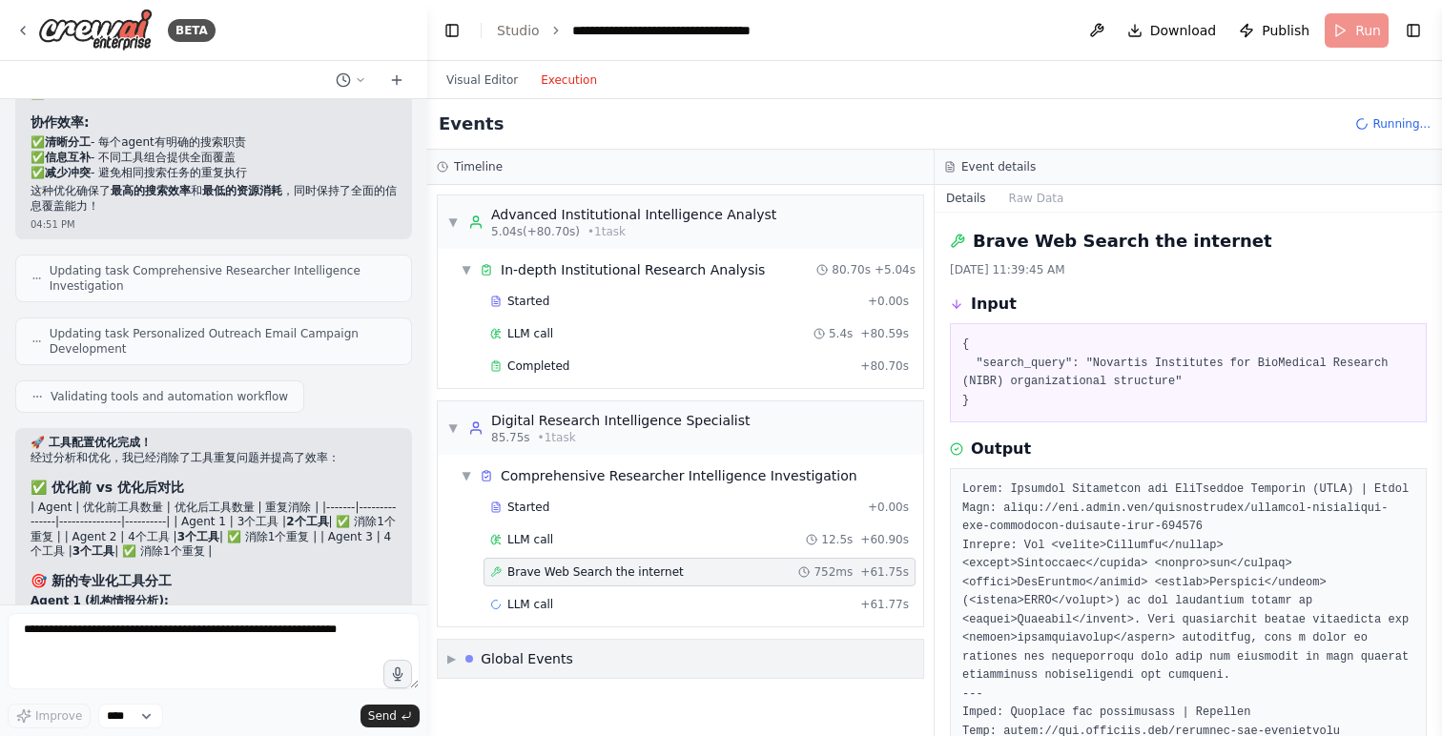
click at [454, 660] on span "▶" at bounding box center [451, 658] width 9 height 15
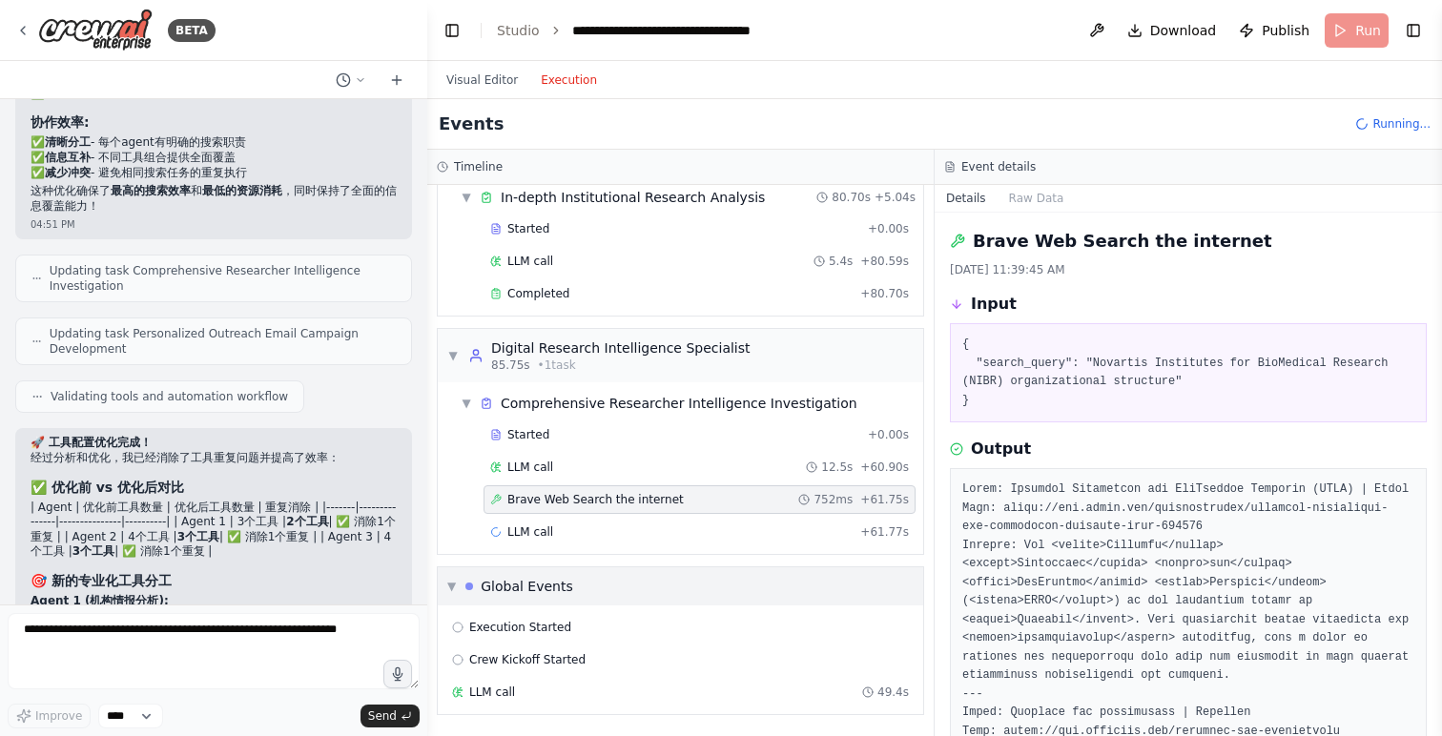
click at [450, 586] on span "▼" at bounding box center [451, 586] width 9 height 15
